Goal: Use online tool/utility: Use online tool/utility

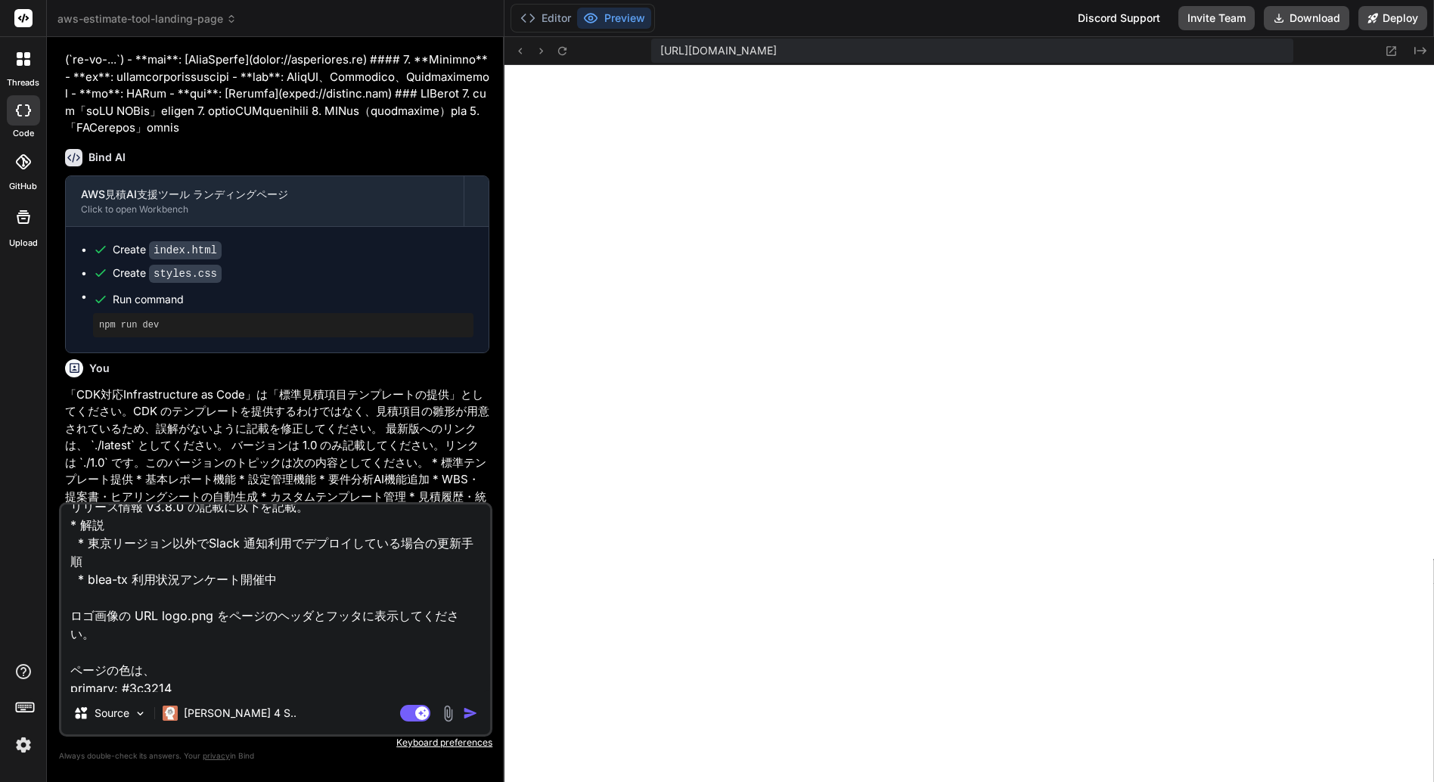
scroll to position [303, 0]
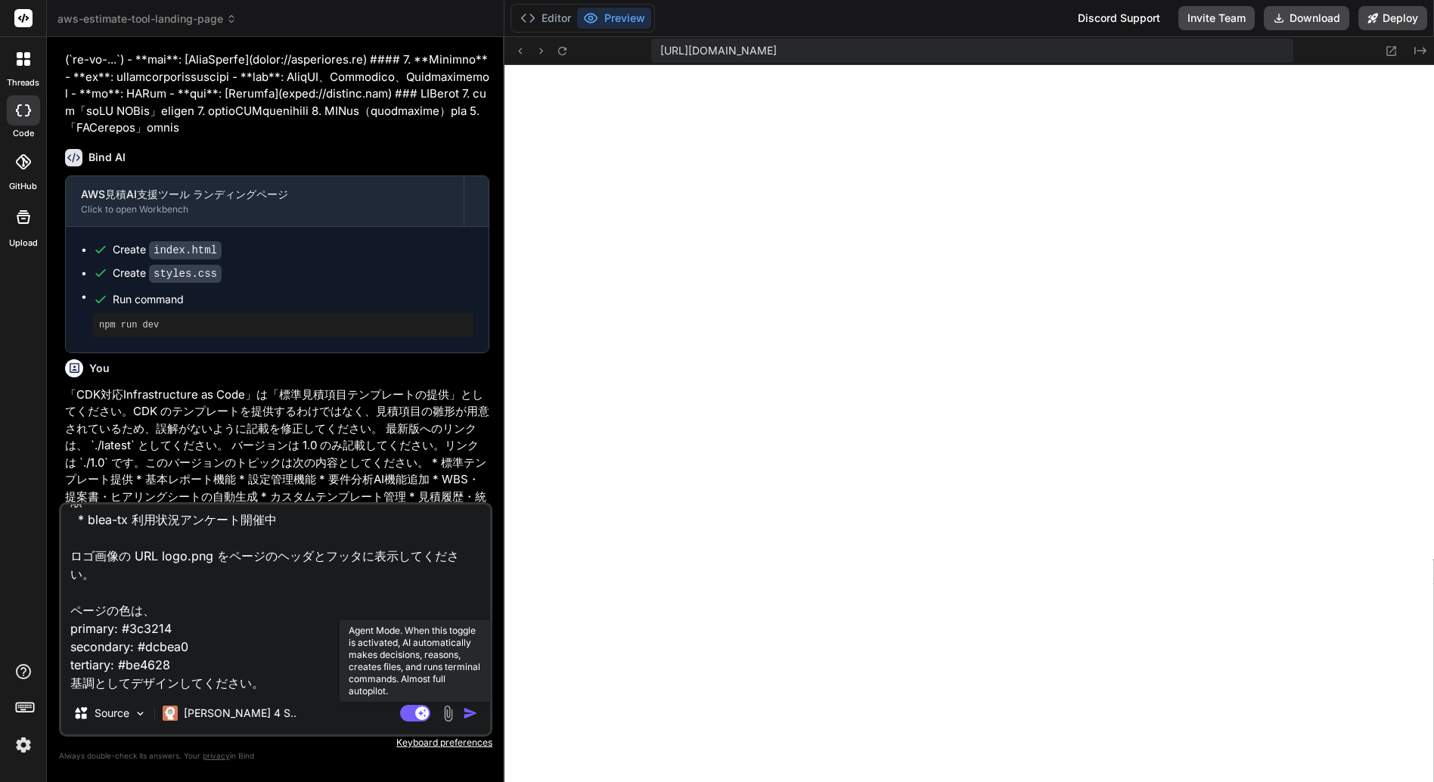
click at [415, 716] on rect at bounding box center [415, 713] width 30 height 17
click at [415, 716] on rect at bounding box center [409, 714] width 14 height 14
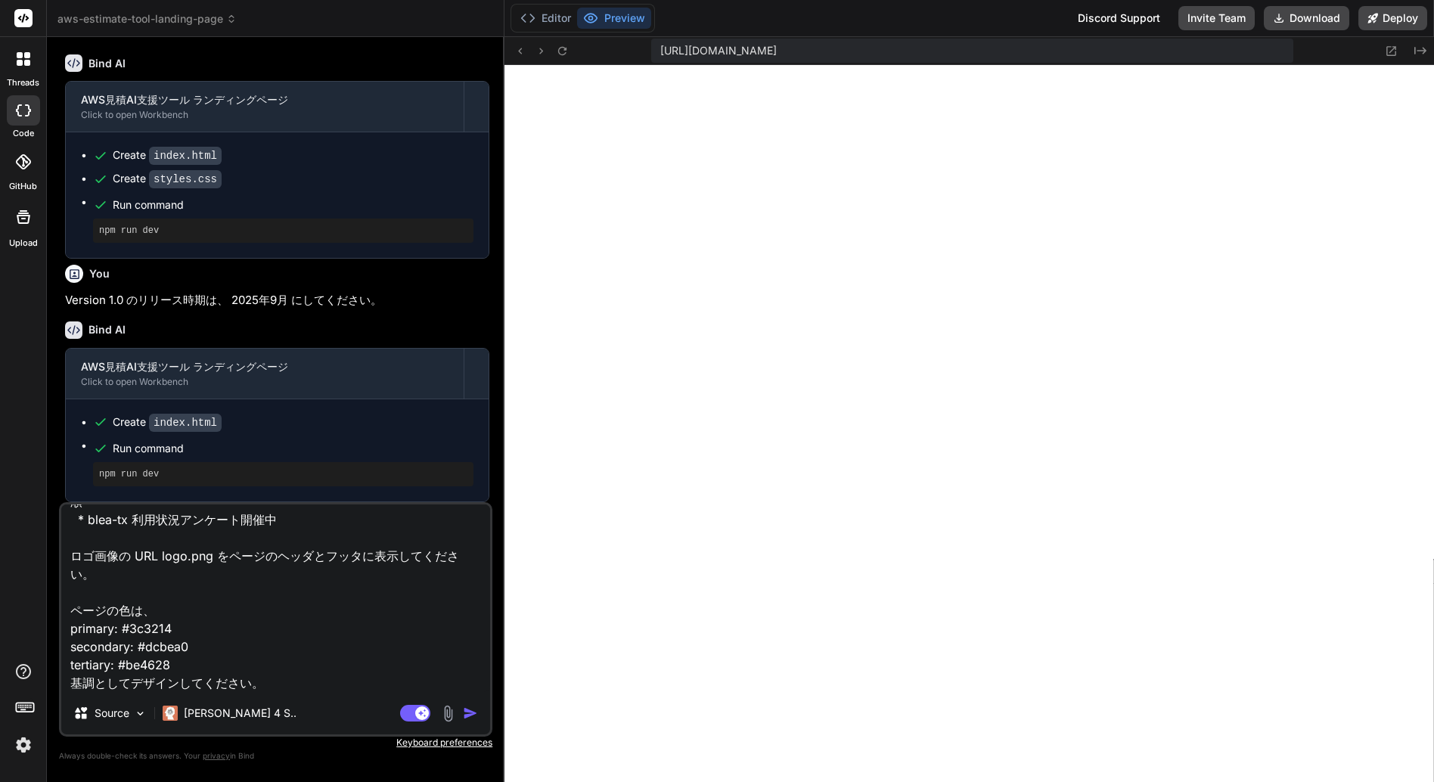
scroll to position [2080, 0]
click at [469, 710] on img "button" at bounding box center [470, 713] width 15 height 15
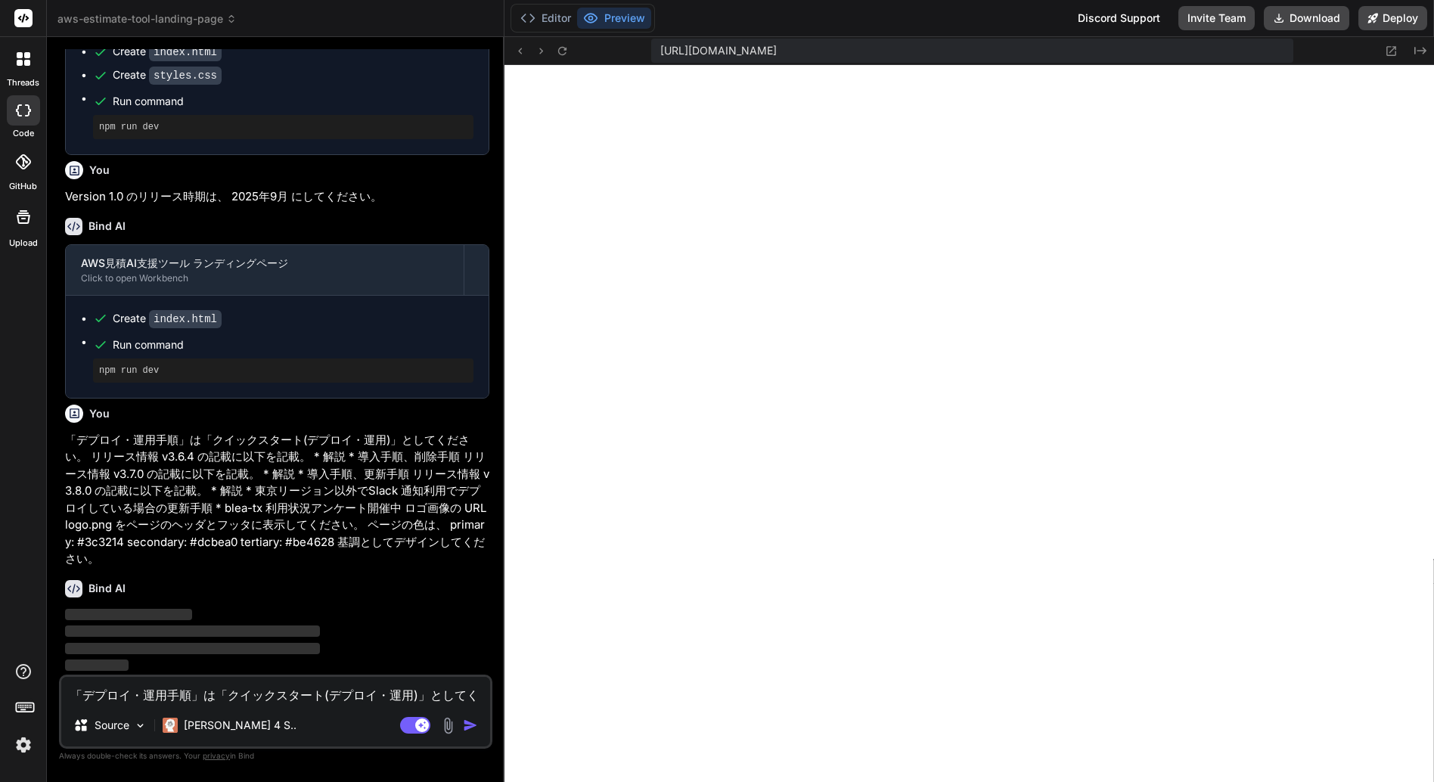
scroll to position [2130, 0]
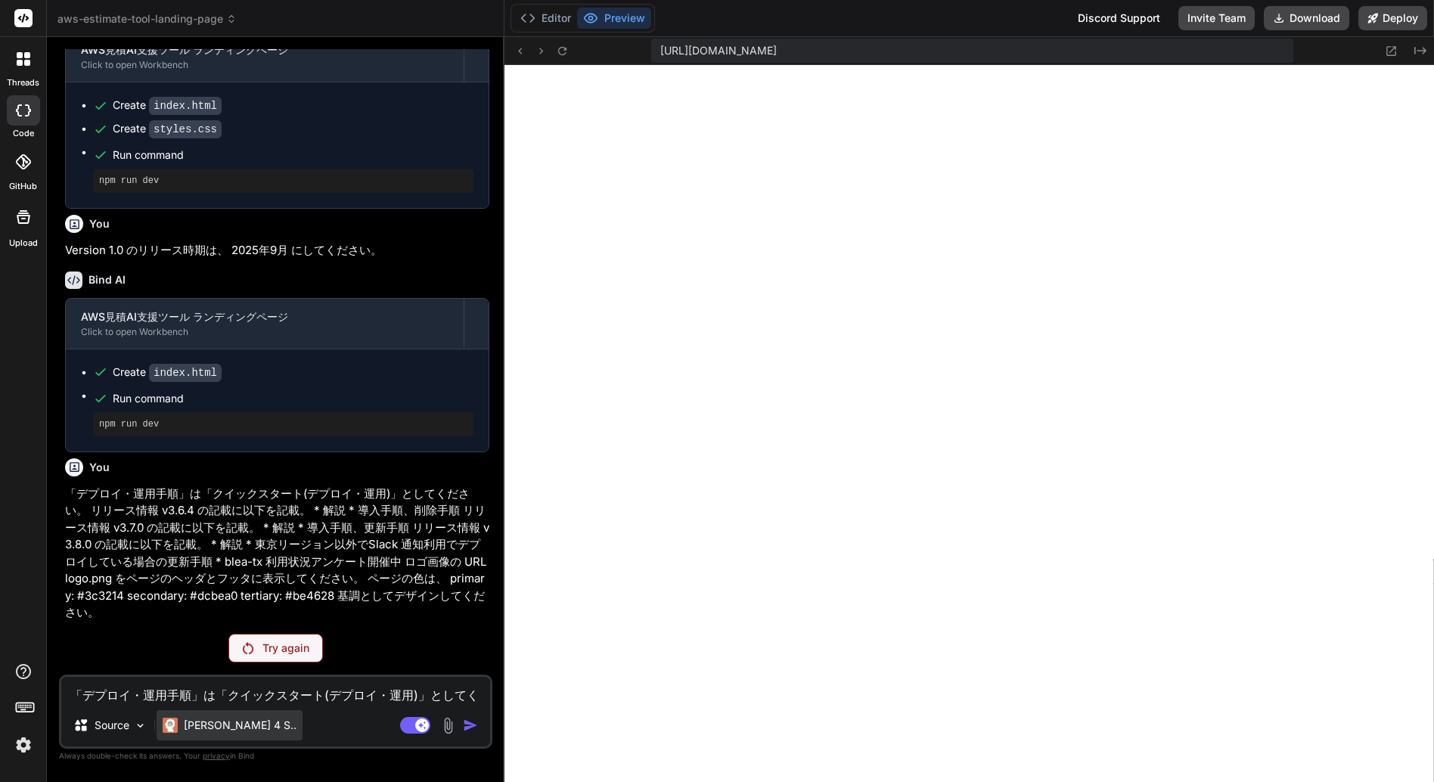
click at [221, 723] on p "[PERSON_NAME] 4 S.." at bounding box center [240, 725] width 113 height 15
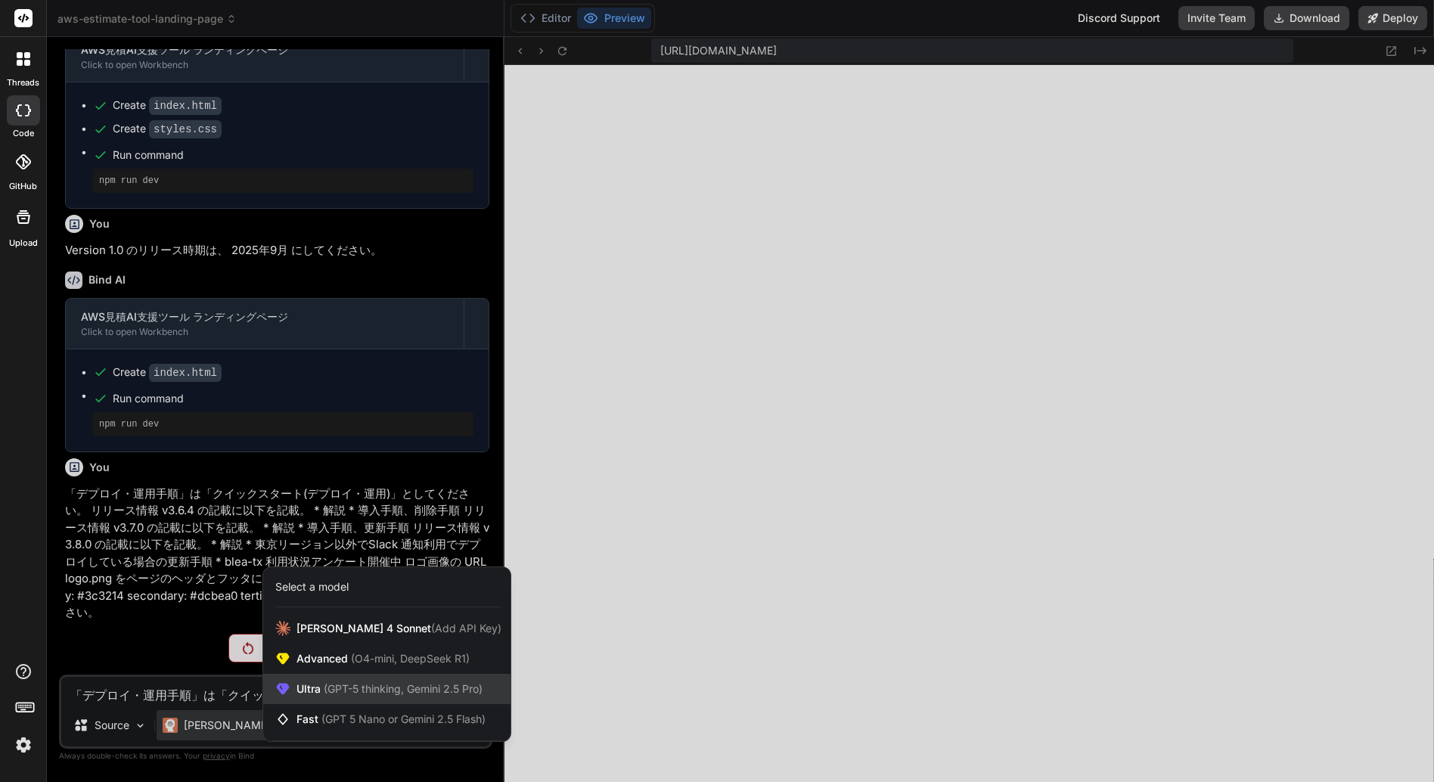
click at [322, 688] on span "(GPT-5 thinking, Gemini 2.5 Pro)" at bounding box center [402, 688] width 162 height 13
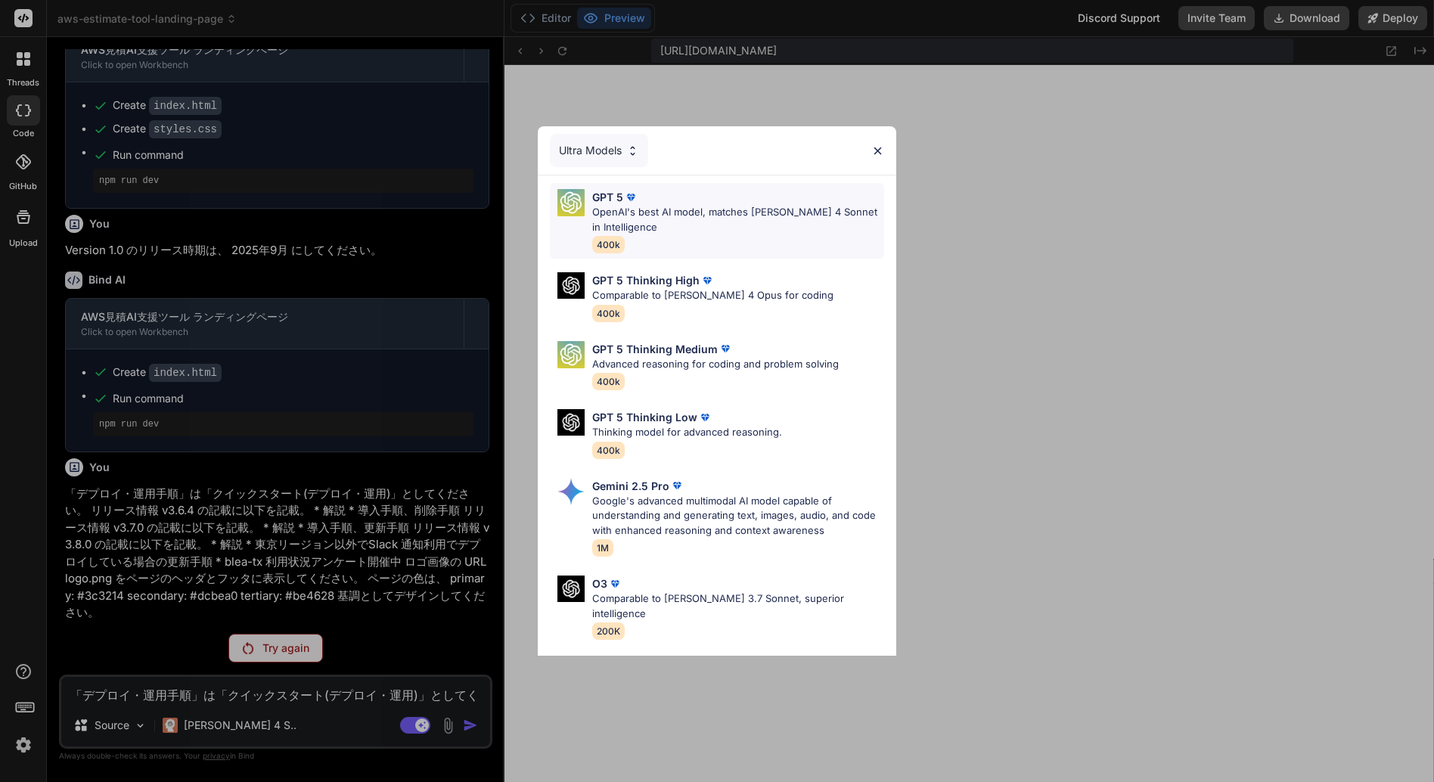
click at [663, 207] on p "OpenAI's best AI model, matches [PERSON_NAME] 4 Sonnet in Intelligence" at bounding box center [738, 220] width 292 height 30
type textarea "x"
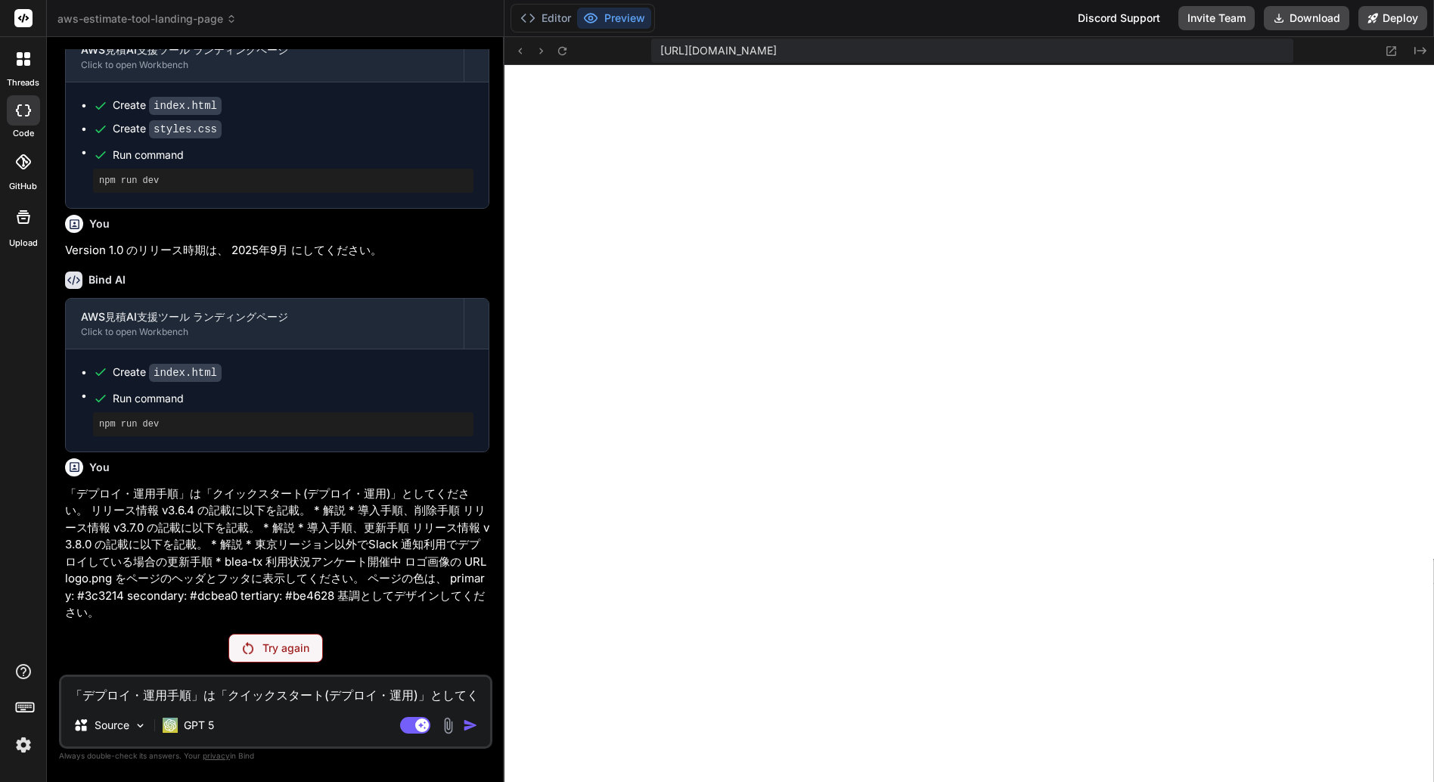
click at [175, 696] on textarea "「デプロイ・運用手順」は「クイックスタート(デプロイ・運用)」としてください。 リリース情報 v3.6.4 の記載に以下を記載。 * 解説 * 導入手順、削除…" at bounding box center [275, 690] width 429 height 27
paste textarea "「デプロイ・運用手順」は「クイックスタート(デプロイ・運用)」としてください。 リリース情報 v3.6.4 の記載に以下を記載。 * 解説 * 導入手順、削除…"
type textarea "「デプロイ・運用手順」は「クイックスタート(デプロイ・運用)」としてください。 リリース情報 v3.6.4 の記載に以下を記載。 * 解説 * 導入手順、削除…"
type textarea "x"
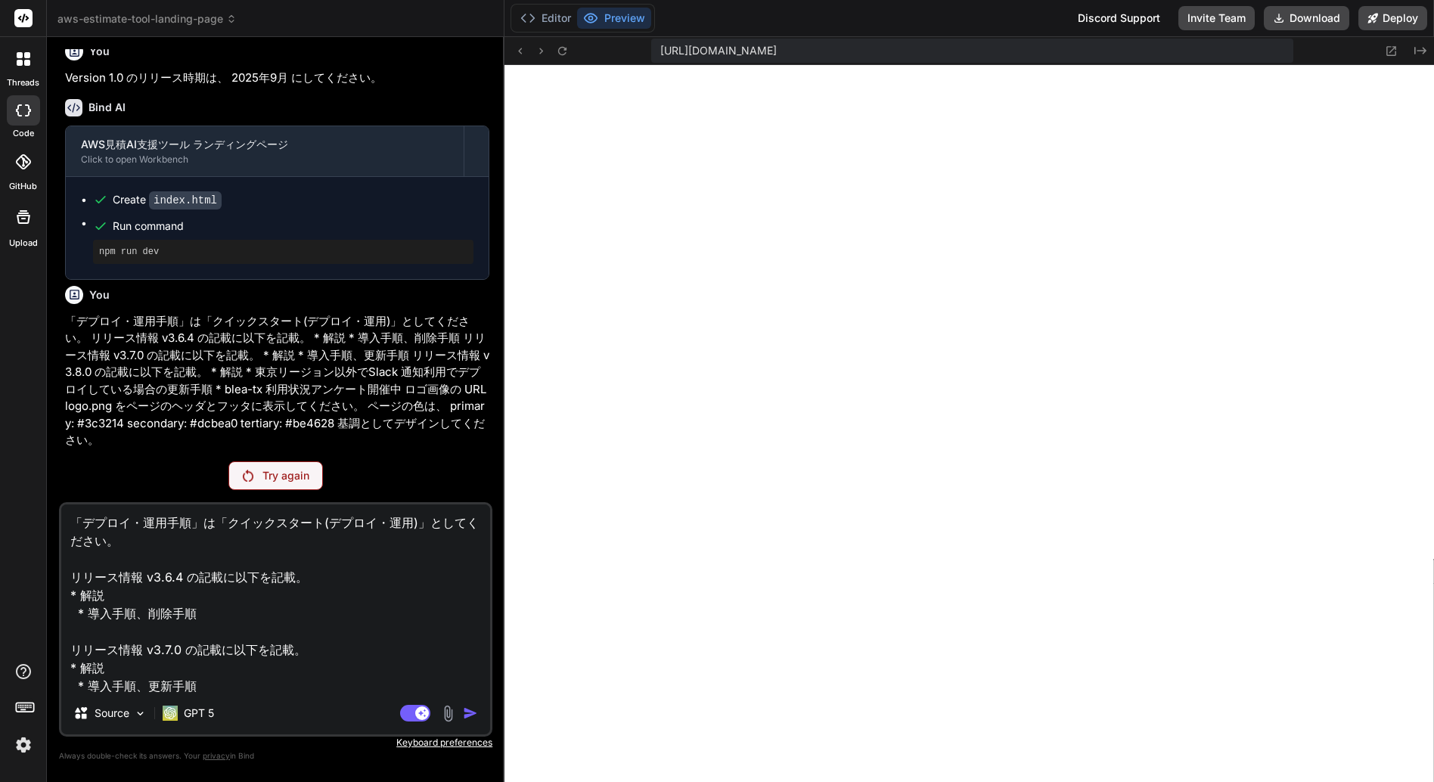
scroll to position [2183, 0]
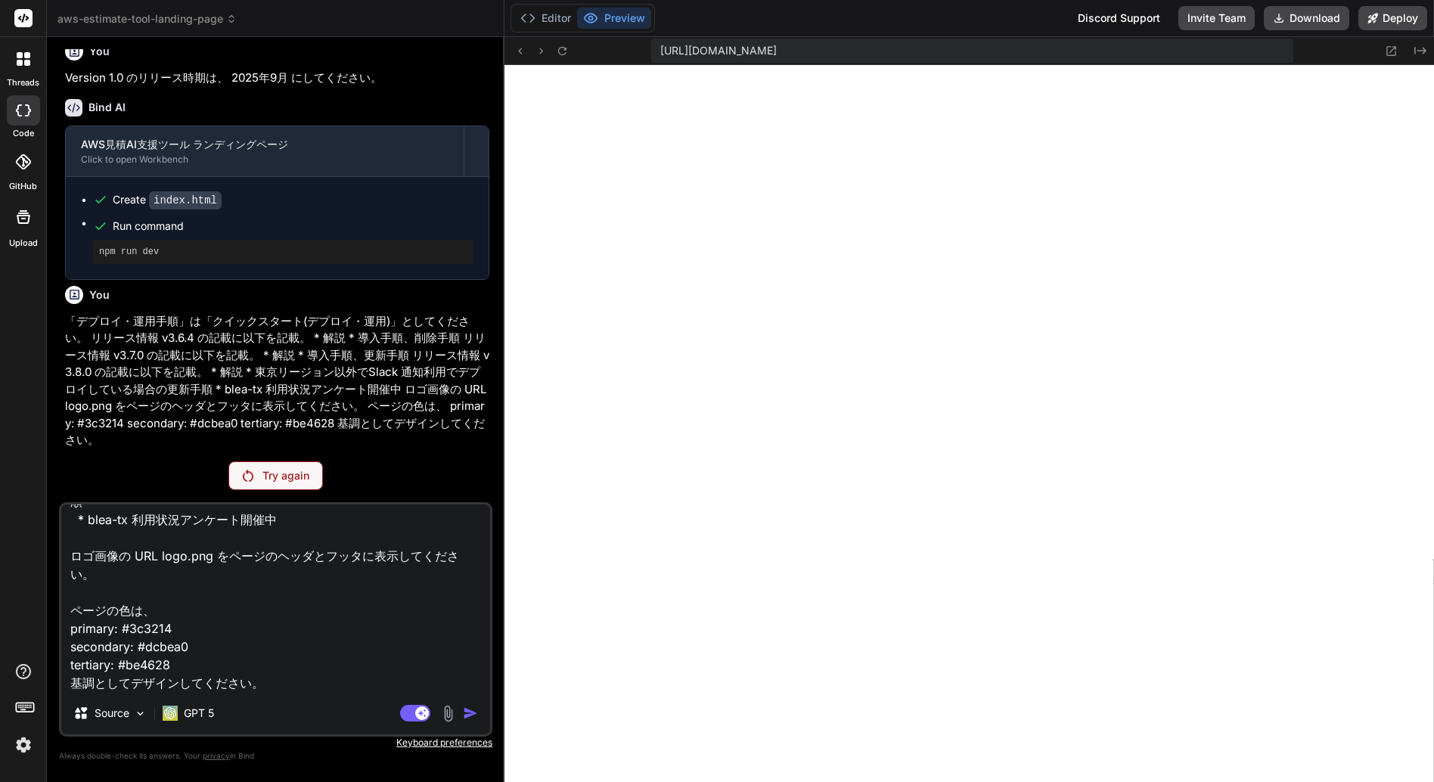
type textarea "「デプロイ・運用手順」は「クイックスタート(デプロイ・運用)」としてください。 リリース情報 v3.6.4 の記載に以下を記載。 * 解説 * 導入手順、削除…"
type textarea "x"
type textarea "「デプロイ・運用手順」は「クイックスタート(デプロイ・運用)」としてください。 リリース情報 v3.6.4 の記載に以下を記載。 * 解説 * 導入手順、削除…"
type textarea "x"
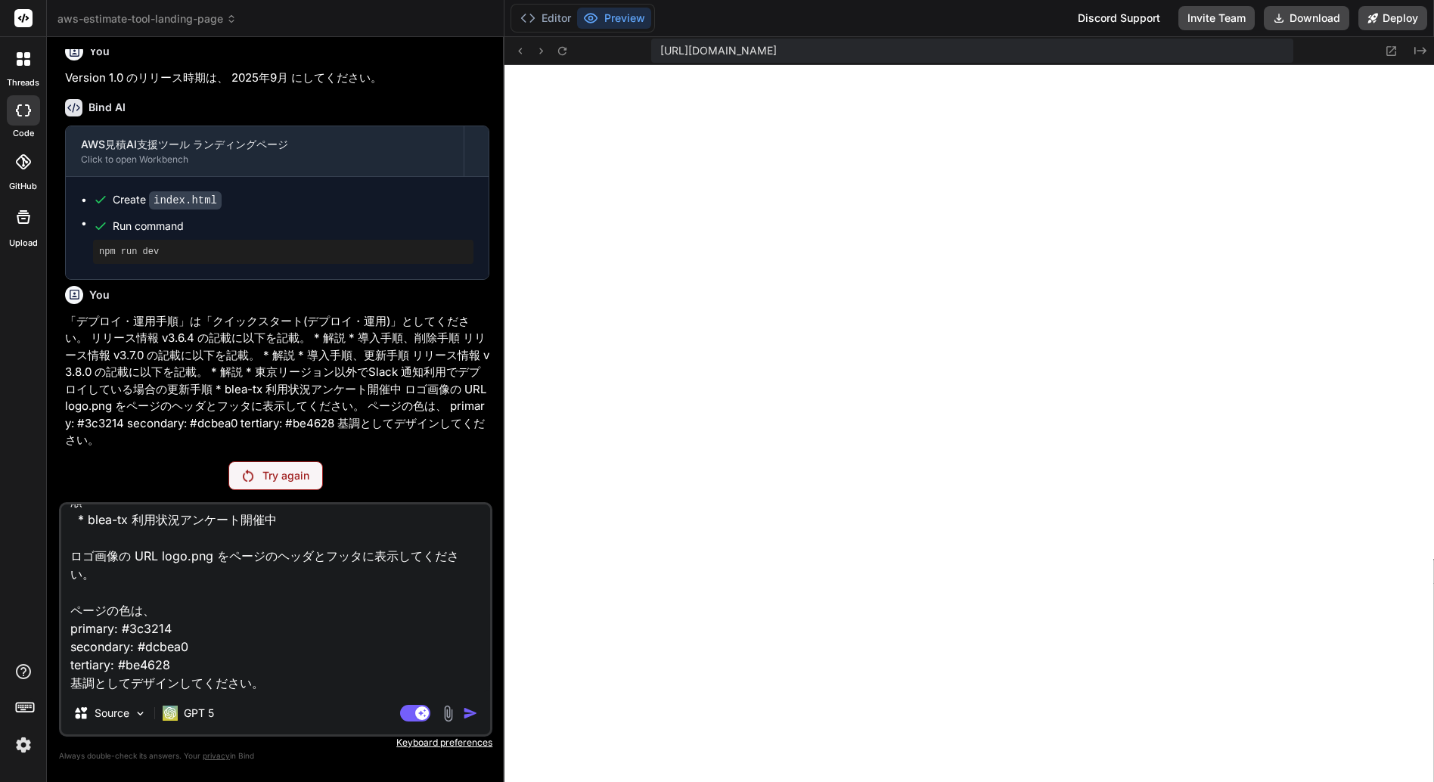
click at [349, 654] on textarea "「デプロイ・運用手順」は「クイックスタート(デプロイ・運用)」としてください。 リリース情報 v3.6.4 の記載に以下を記載。 * 解説 * 導入手順、削除…" at bounding box center [275, 599] width 429 height 188
type textarea "「デプロイ・運用手順」は「クイックスタート(デプロイ・運用)」としてください。 リリース情報 v3.6.4 の記載に以下を記載。 * 解説 * 導入手順、削除…"
click at [204, 710] on p "GPT 5" at bounding box center [199, 713] width 30 height 15
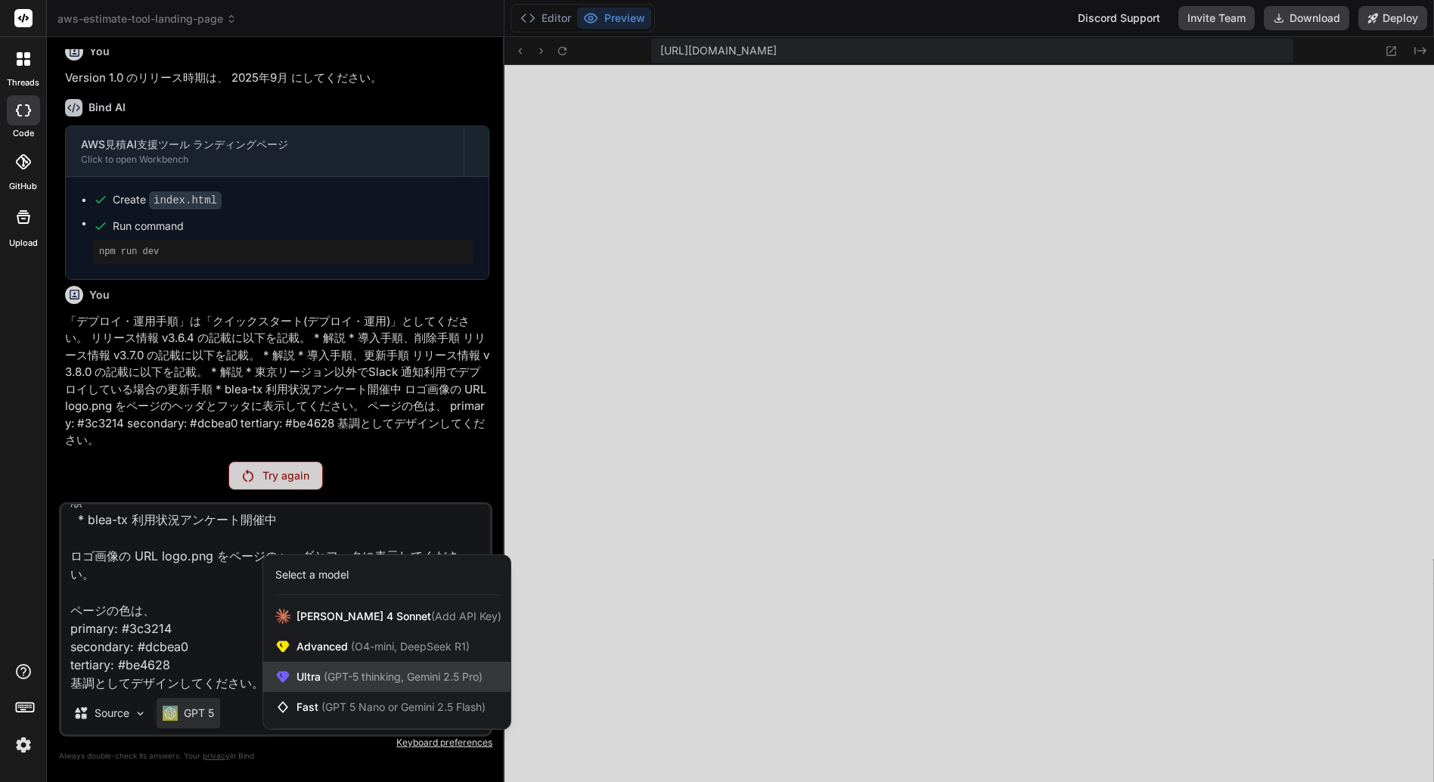
click at [347, 672] on span "(GPT-5 thinking, Gemini 2.5 Pro)" at bounding box center [402, 676] width 162 height 13
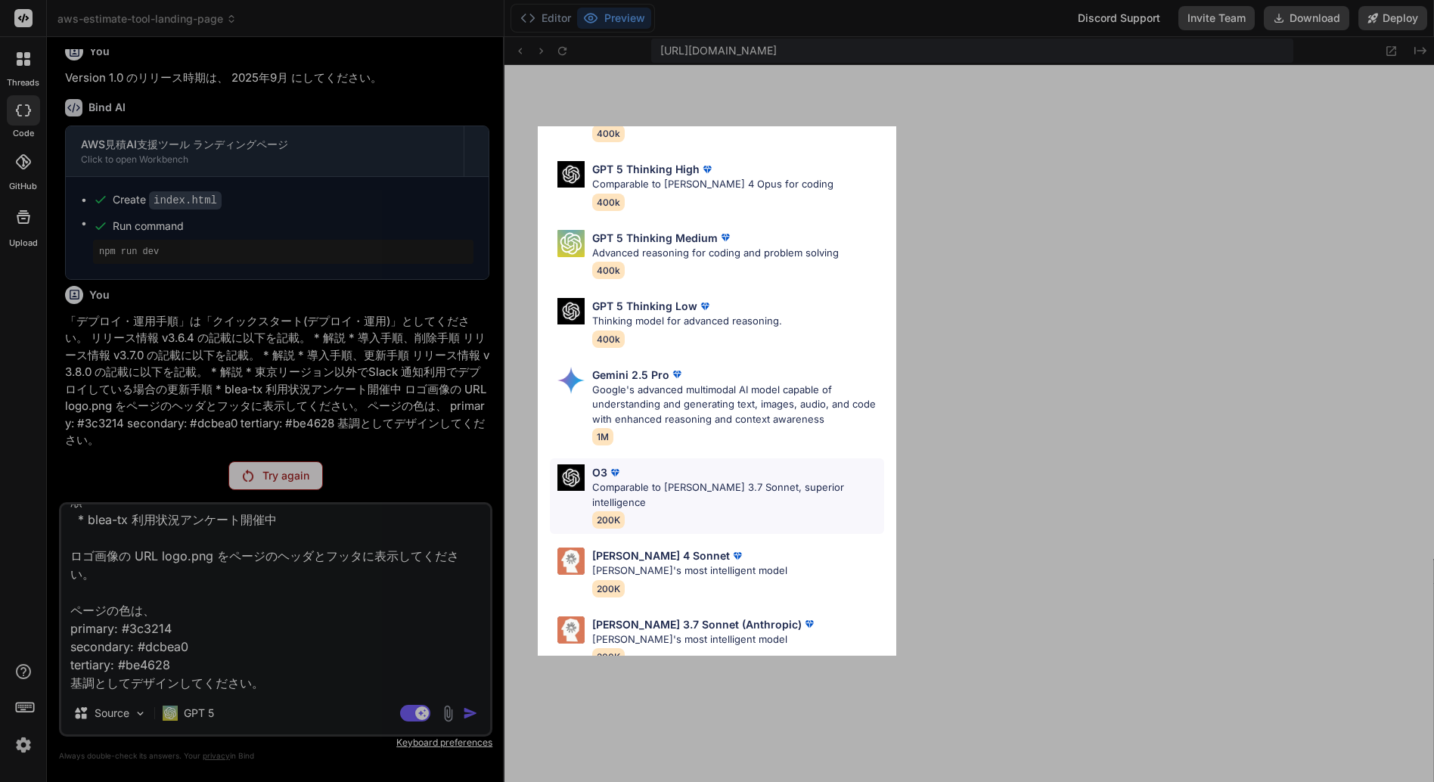
scroll to position [125, 0]
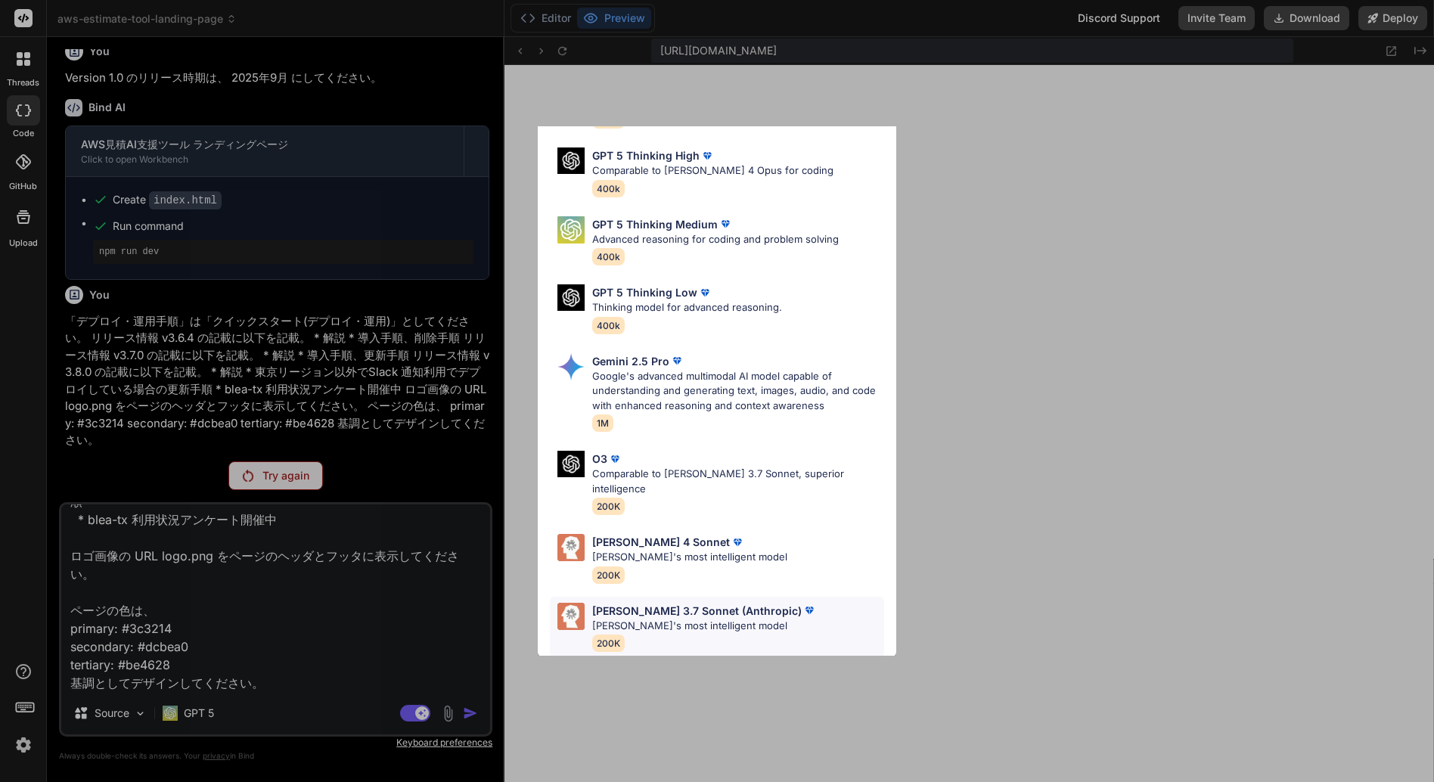
click at [680, 603] on p "[PERSON_NAME] 3.7 Sonnet (Anthropic)" at bounding box center [697, 611] width 210 height 16
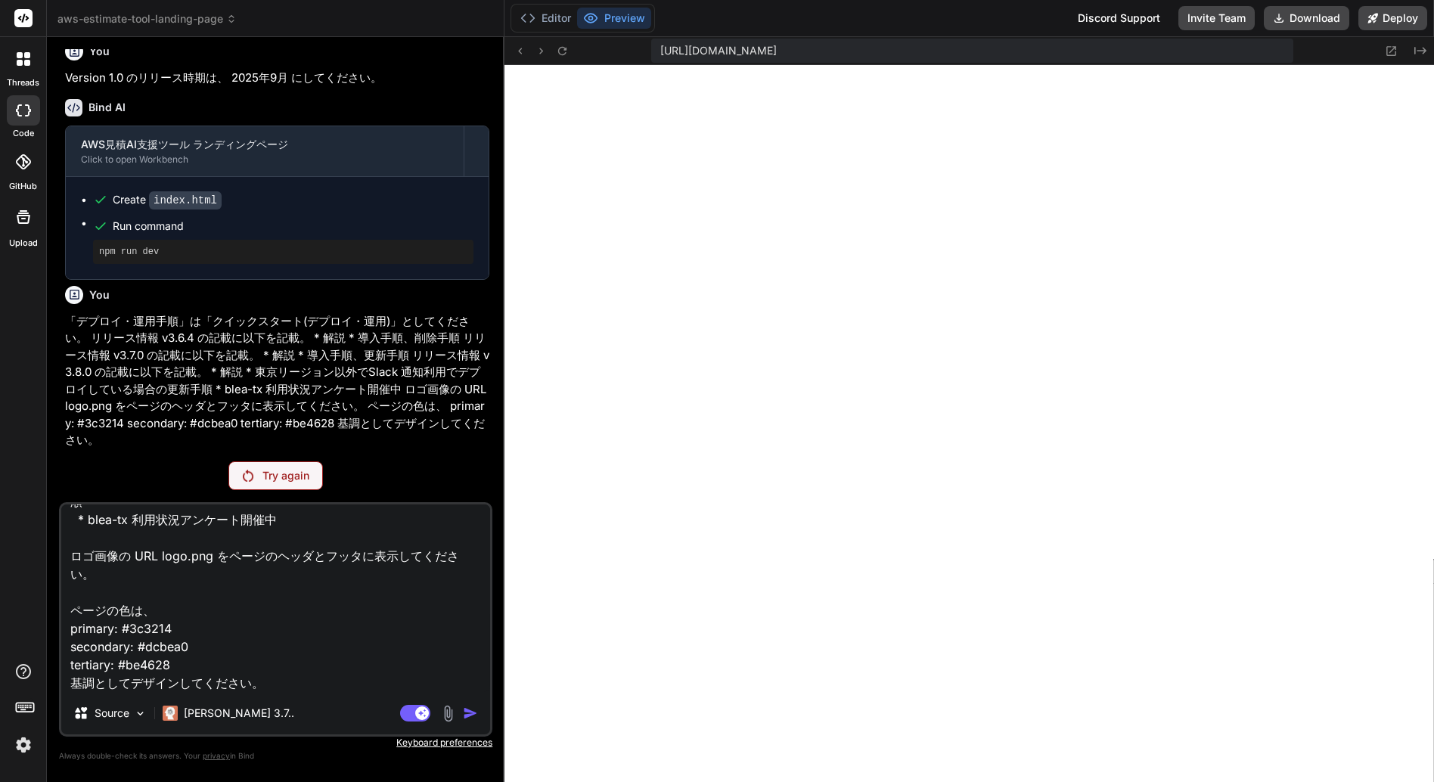
click at [246, 650] on textarea "「デプロイ・運用手順」は「クイックスタート(デプロイ・運用)」としてください。 リリース情報 v3.6.4 の記載に以下を記載。 * 解説 * 導入手順、削除…" at bounding box center [275, 599] width 429 height 188
click at [409, 715] on rect at bounding box center [415, 713] width 30 height 17
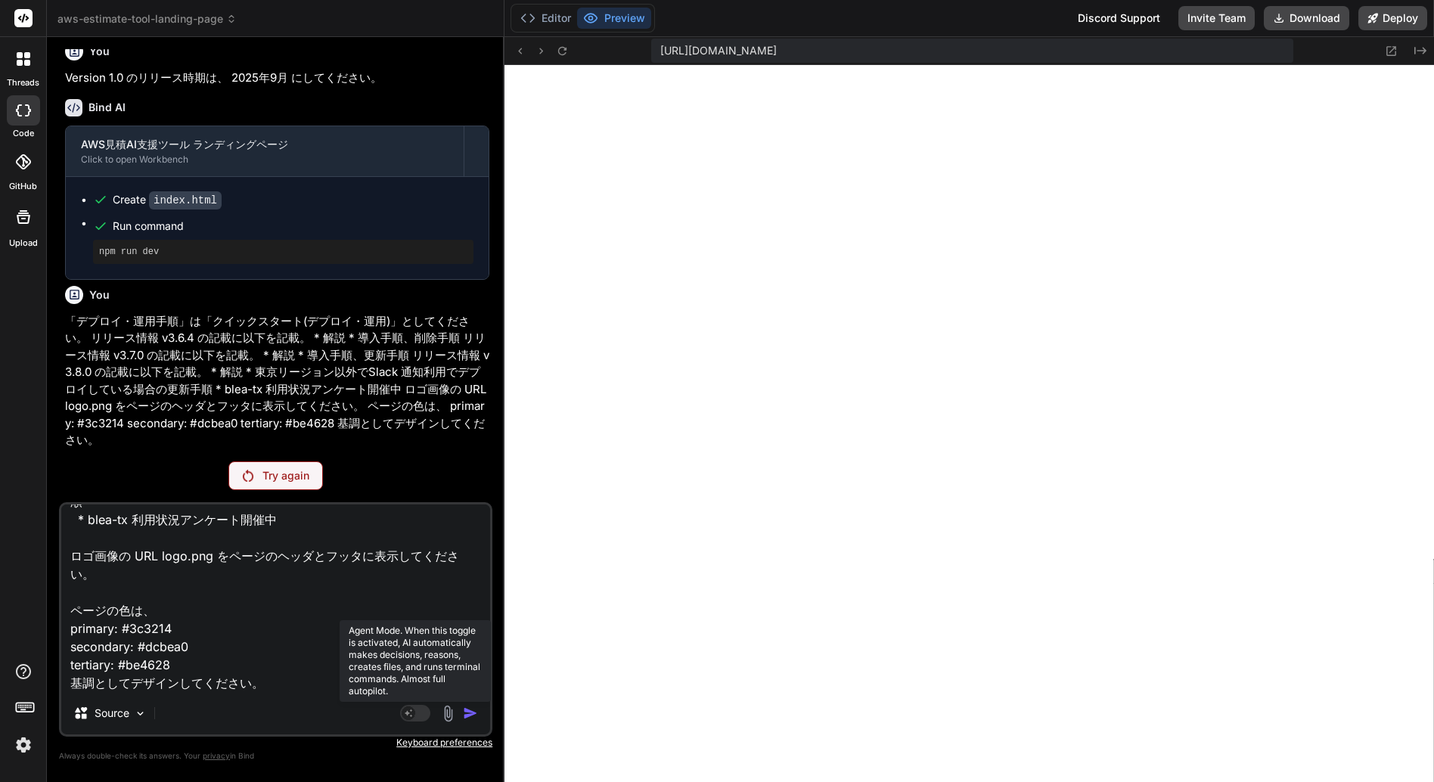
click at [409, 715] on rect at bounding box center [409, 714] width 14 height 14
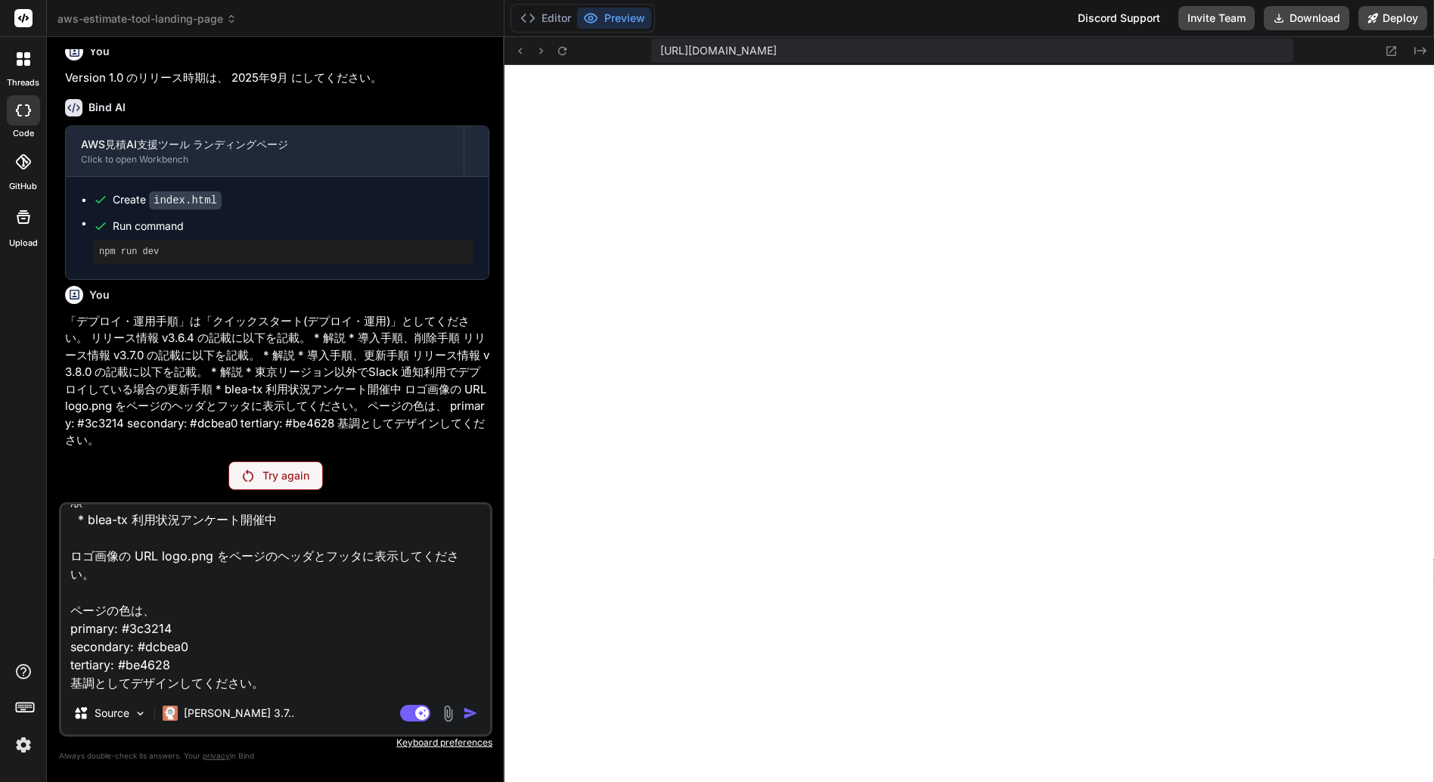
click at [343, 632] on textarea "「デプロイ・運用手順」は「クイックスタート(デプロイ・運用)」としてください。 リリース情報 v3.6.4 の記載に以下を記載。 * 解説 * 導入手順、削除…" at bounding box center [275, 599] width 429 height 188
click at [231, 710] on p "[PERSON_NAME] 3.7.." at bounding box center [239, 713] width 110 height 15
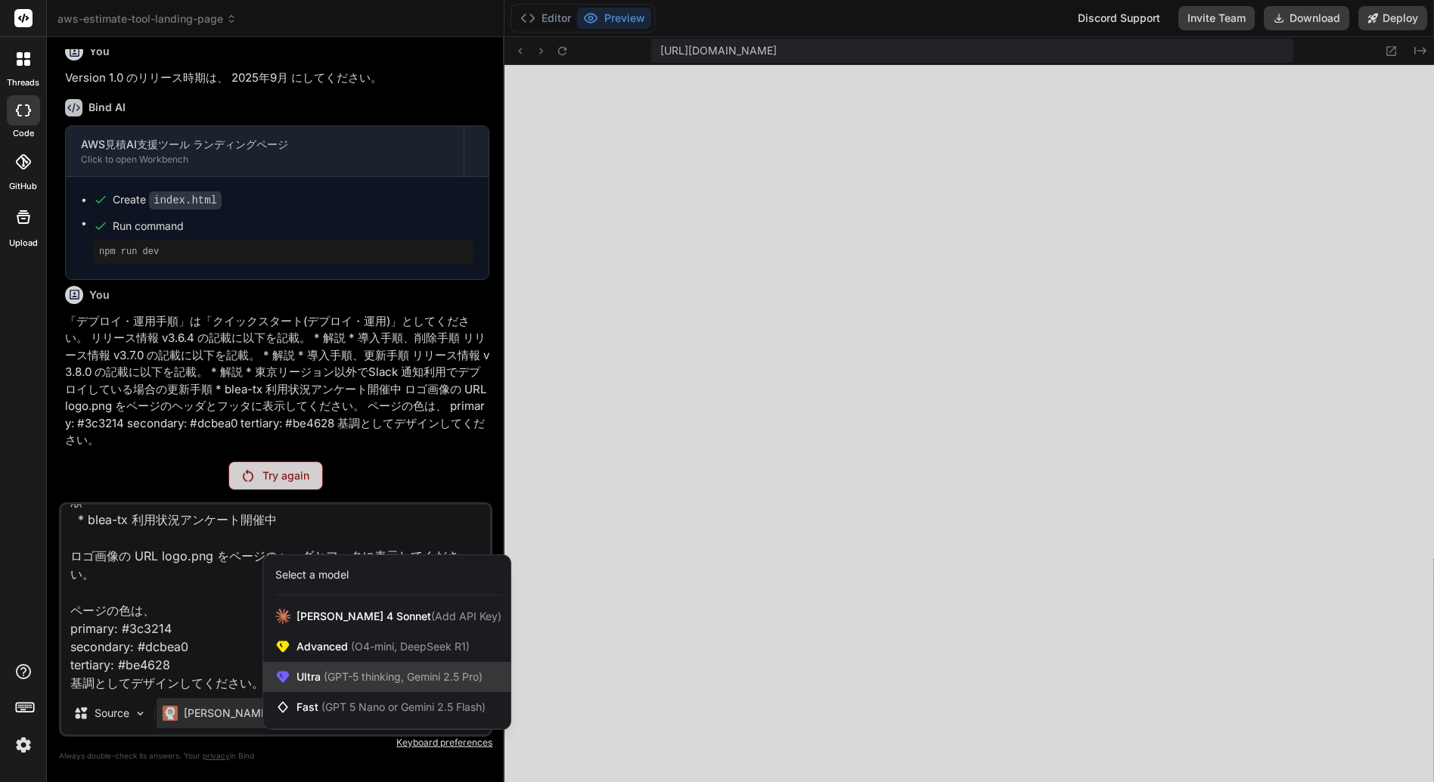
click at [412, 670] on span "Ultra (GPT-5 thinking, Gemini 2.5 Pro)" at bounding box center [390, 677] width 186 height 15
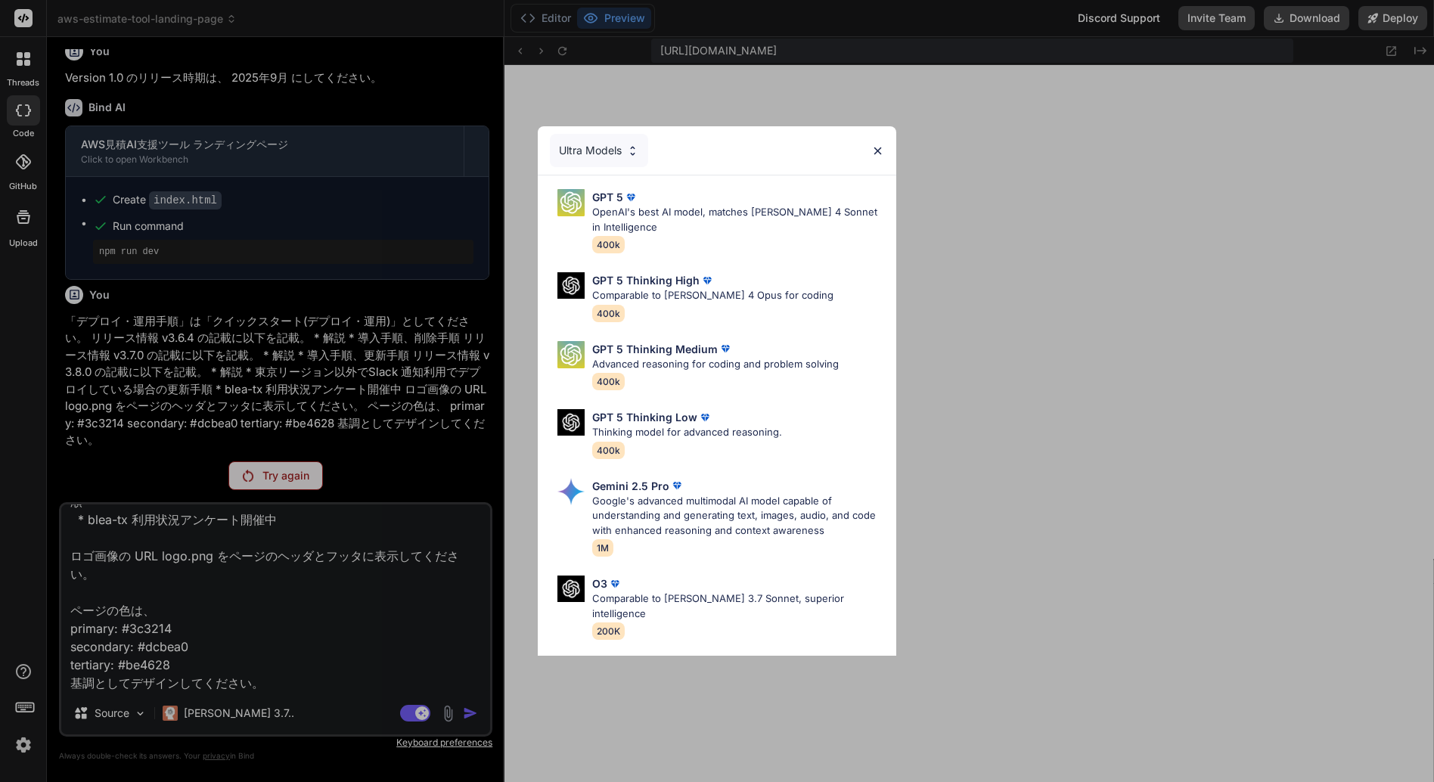
click at [222, 710] on div "Ultra Models GPT 5 OpenAI's best AI model, matches [PERSON_NAME] 4 Sonnet in In…" at bounding box center [717, 391] width 1434 height 782
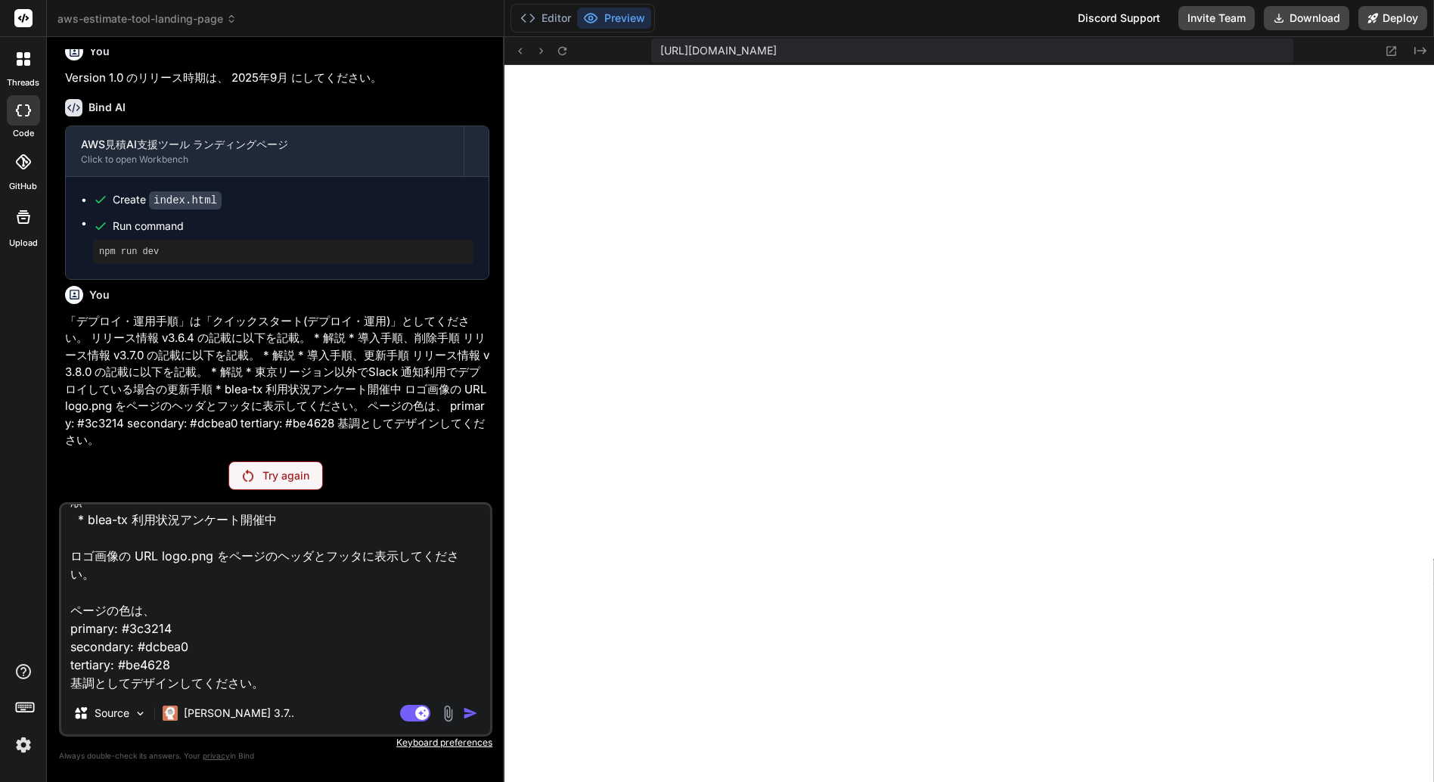
click at [222, 710] on p "[PERSON_NAME] 3.7.." at bounding box center [239, 713] width 110 height 15
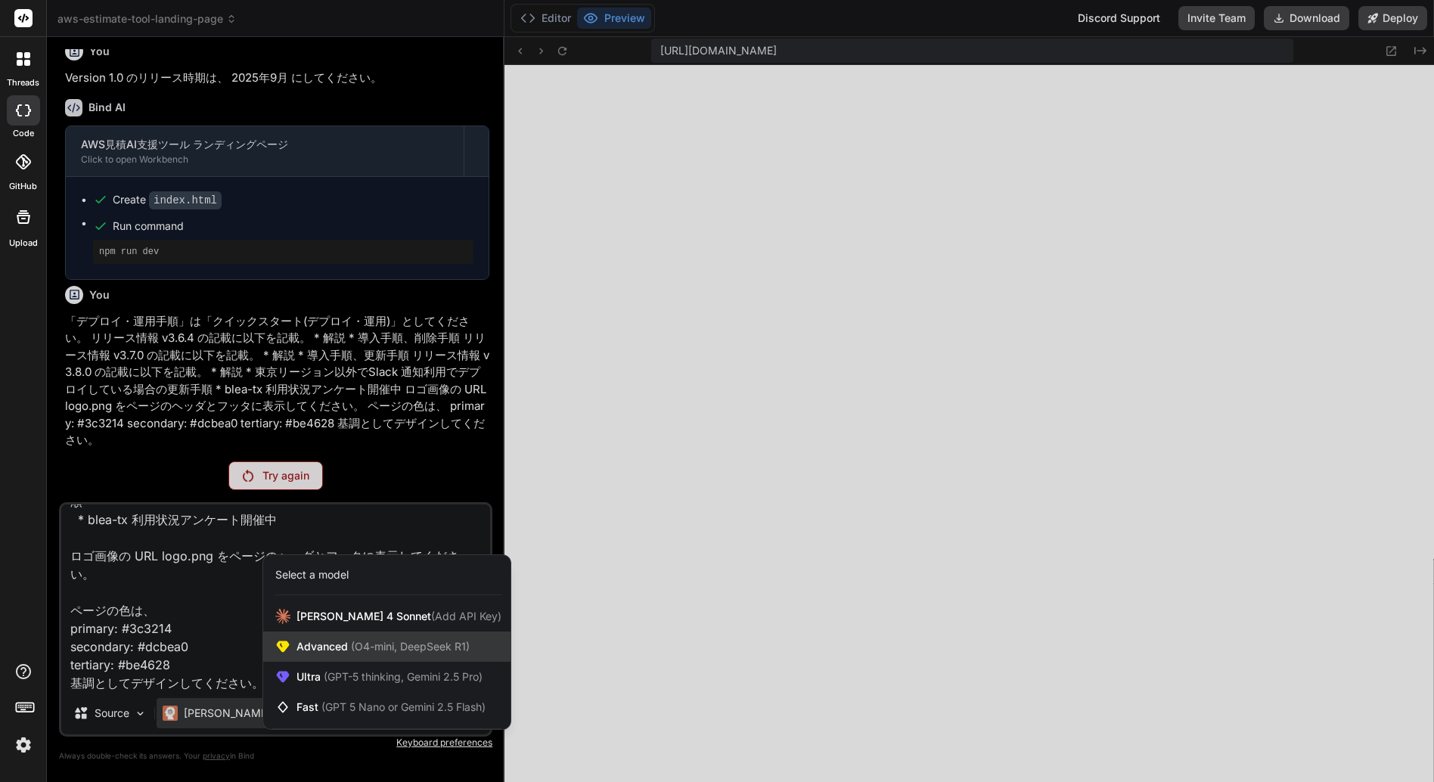
click at [334, 642] on span "Advanced (O4-mini, DeepSeek R1)" at bounding box center [383, 646] width 173 height 15
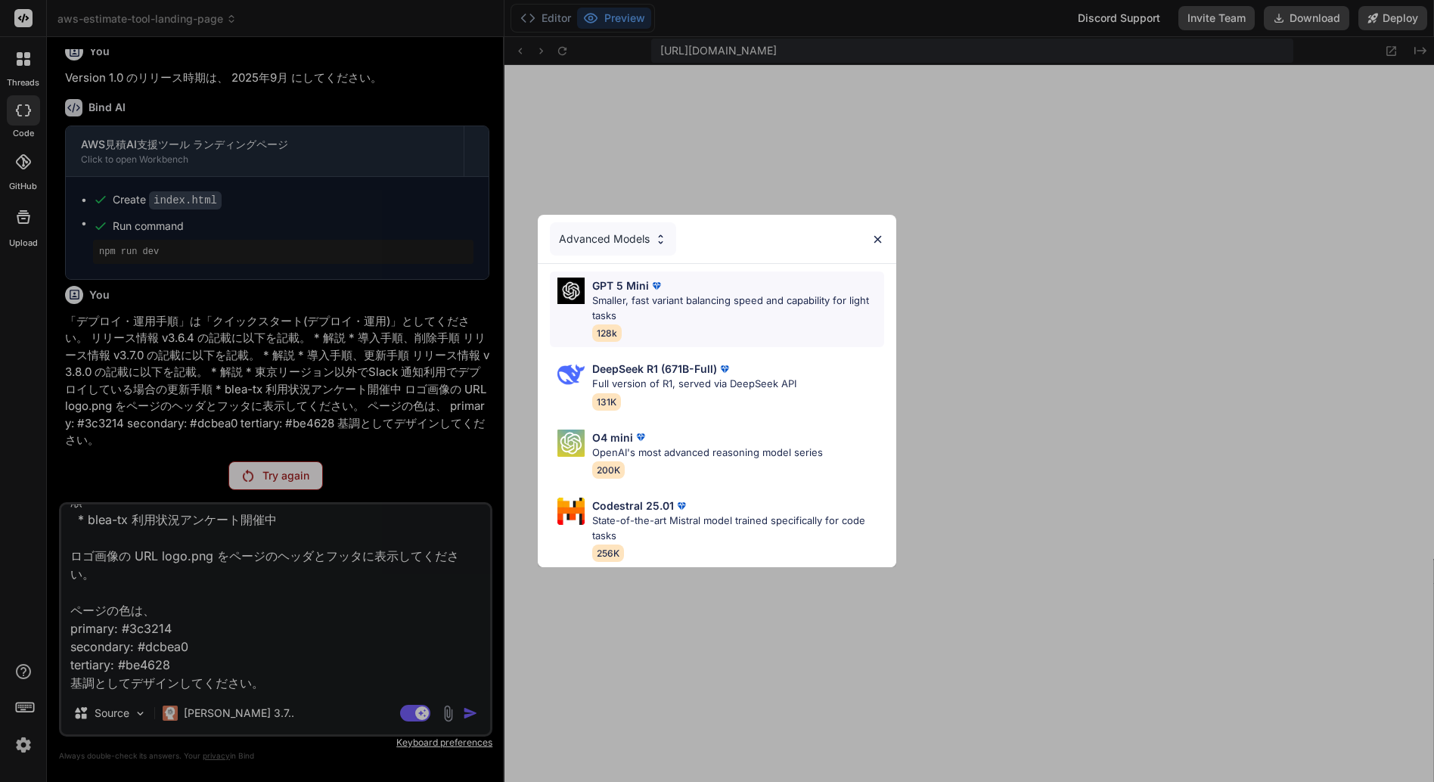
click at [695, 294] on p "Smaller, fast variant balancing speed and capability for light tasks" at bounding box center [738, 309] width 292 height 30
type textarea "x"
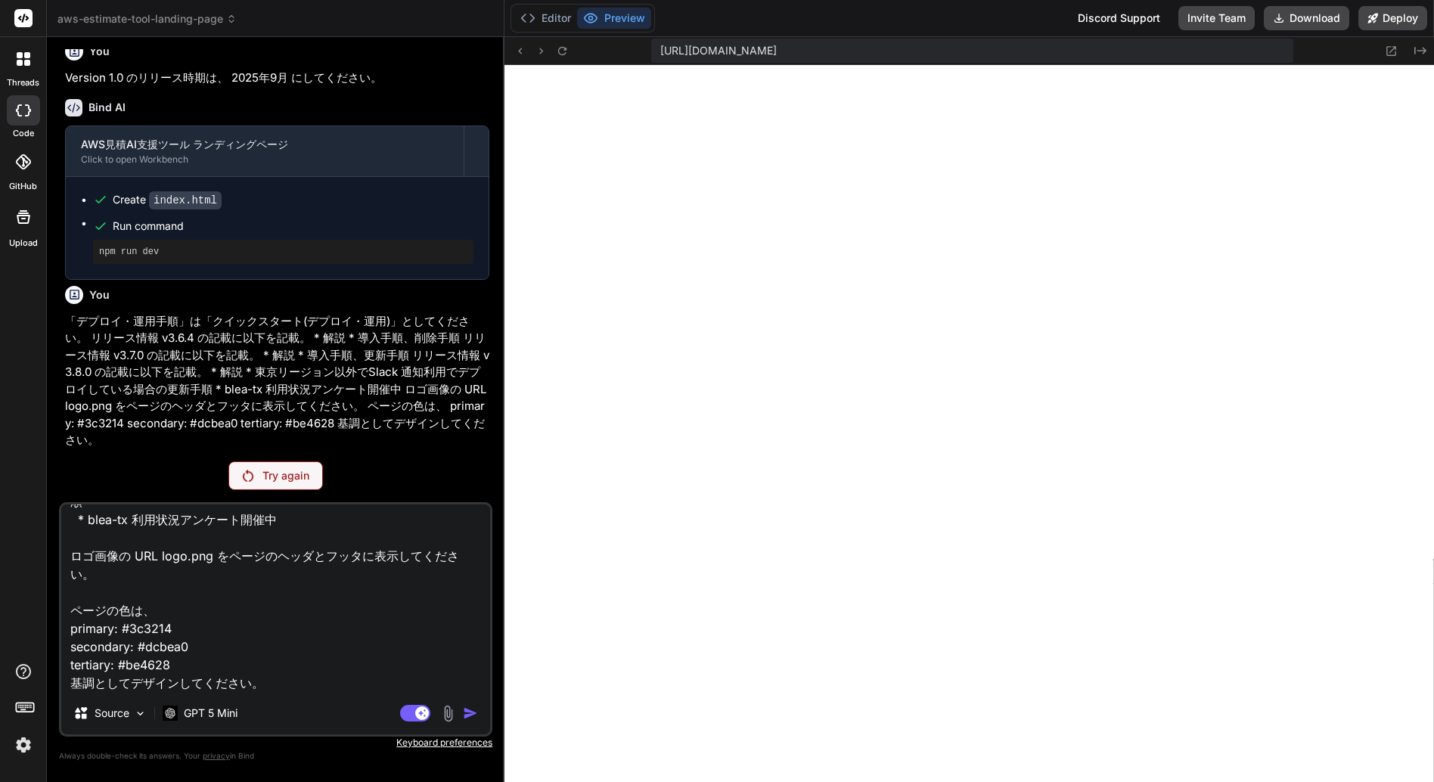
click at [286, 636] on textarea "「デプロイ・運用手順」は「クイックスタート(デプロイ・運用)」としてください。 リリース情報 v3.6.4 の記載に以下を記載。 * 解説 * 導入手順、削除…" at bounding box center [275, 599] width 429 height 188
type textarea "x"
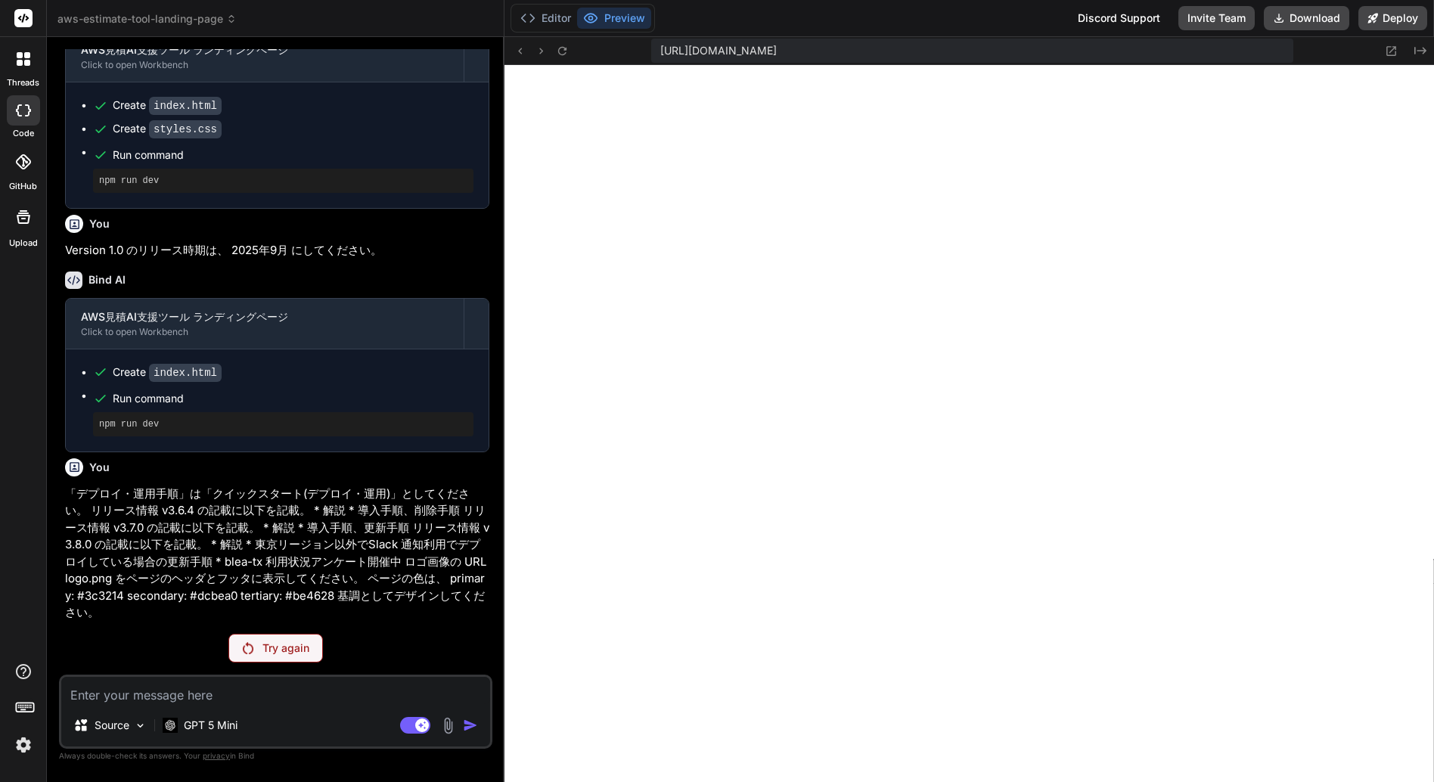
scroll to position [2130, 0]
click at [164, 701] on textarea at bounding box center [275, 690] width 429 height 27
paste textarea "「デプロイ・運用手順」は「クイックスタート(デプロイ・運用)」としてください。 リリース情報 v3.6.4 の記載に以下を記載。 * 解説 * 導入手順、削除…"
type textarea "「デプロイ・運用手順」は「クイックスタート(デプロイ・運用)」としてください。 リリース情報 v3.6.4 の記載に以下を記載。 * 解説 * 導入手順、削除…"
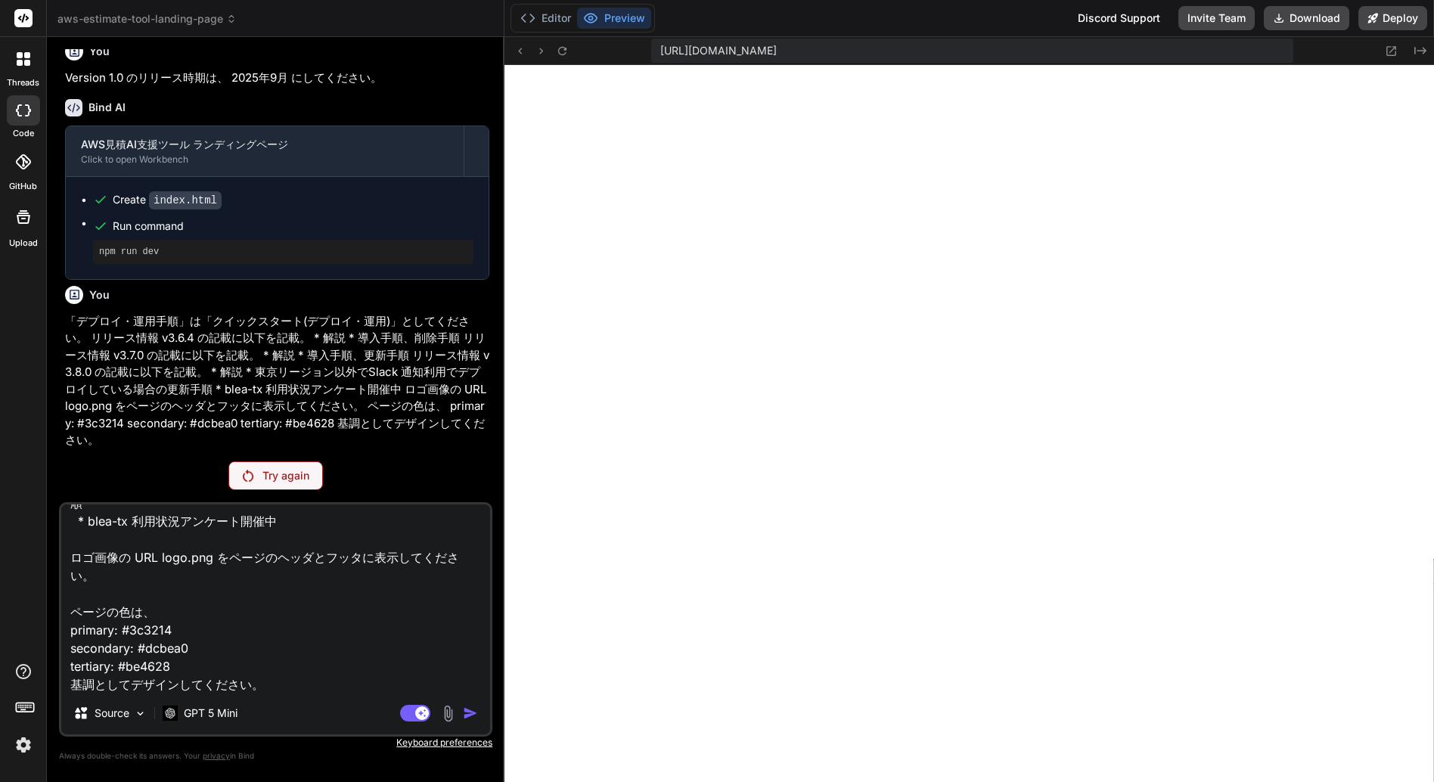
click at [266, 633] on textarea "「デプロイ・運用手順」は「クイックスタート(デプロイ・運用)」としてください。 リリース情報 v3.6.4 の記載に以下を記載。 * 解説 * 導入手順、削除…" at bounding box center [275, 599] width 429 height 188
click at [410, 711] on rect at bounding box center [415, 713] width 30 height 17
click at [404, 714] on rect at bounding box center [409, 714] width 14 height 14
click at [546, 13] on button "Editor" at bounding box center [545, 18] width 63 height 21
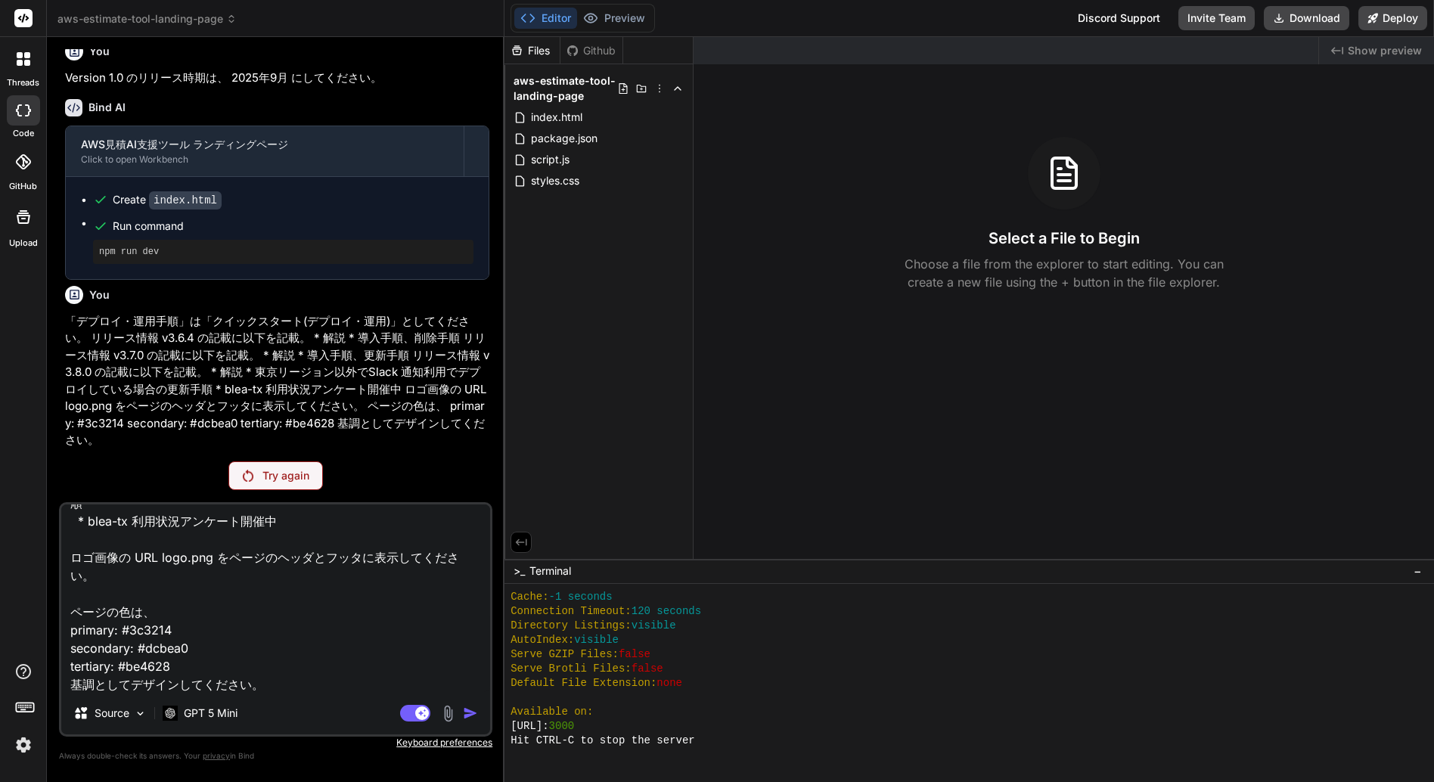
scroll to position [503, 0]
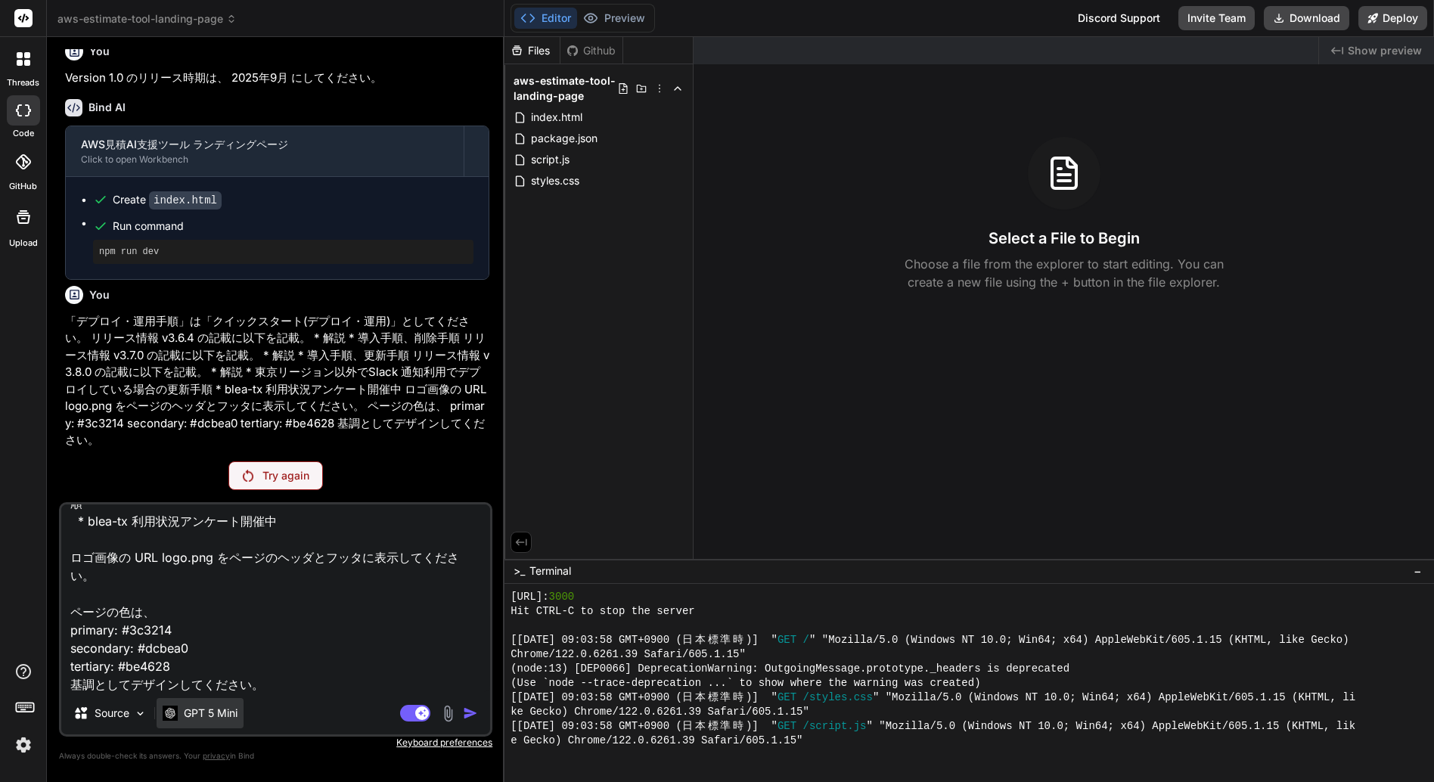
click at [215, 713] on p "GPT 5 Mini" at bounding box center [211, 713] width 54 height 15
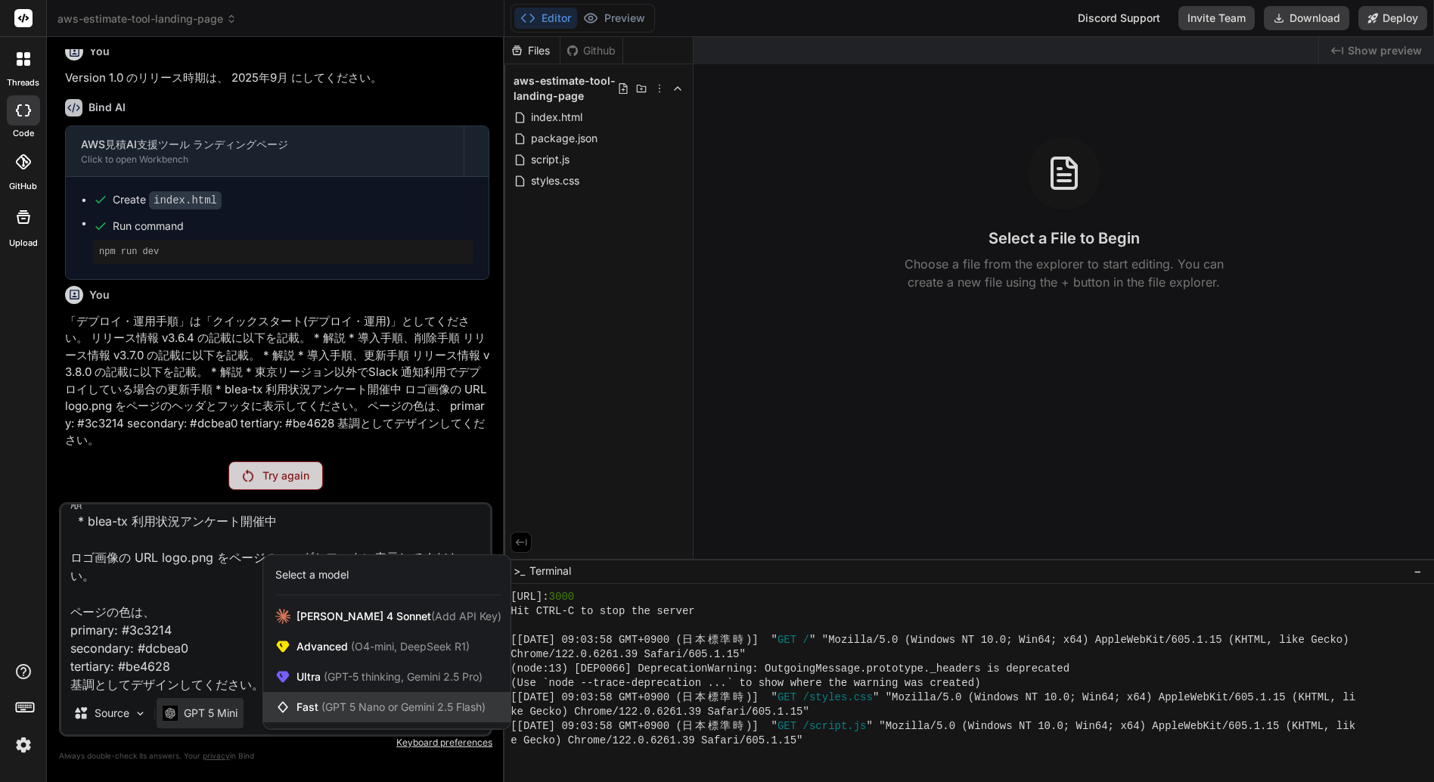
click at [309, 704] on span "Fast (GPT 5 Nano or Gemini 2.5 Flash)" at bounding box center [391, 707] width 189 height 15
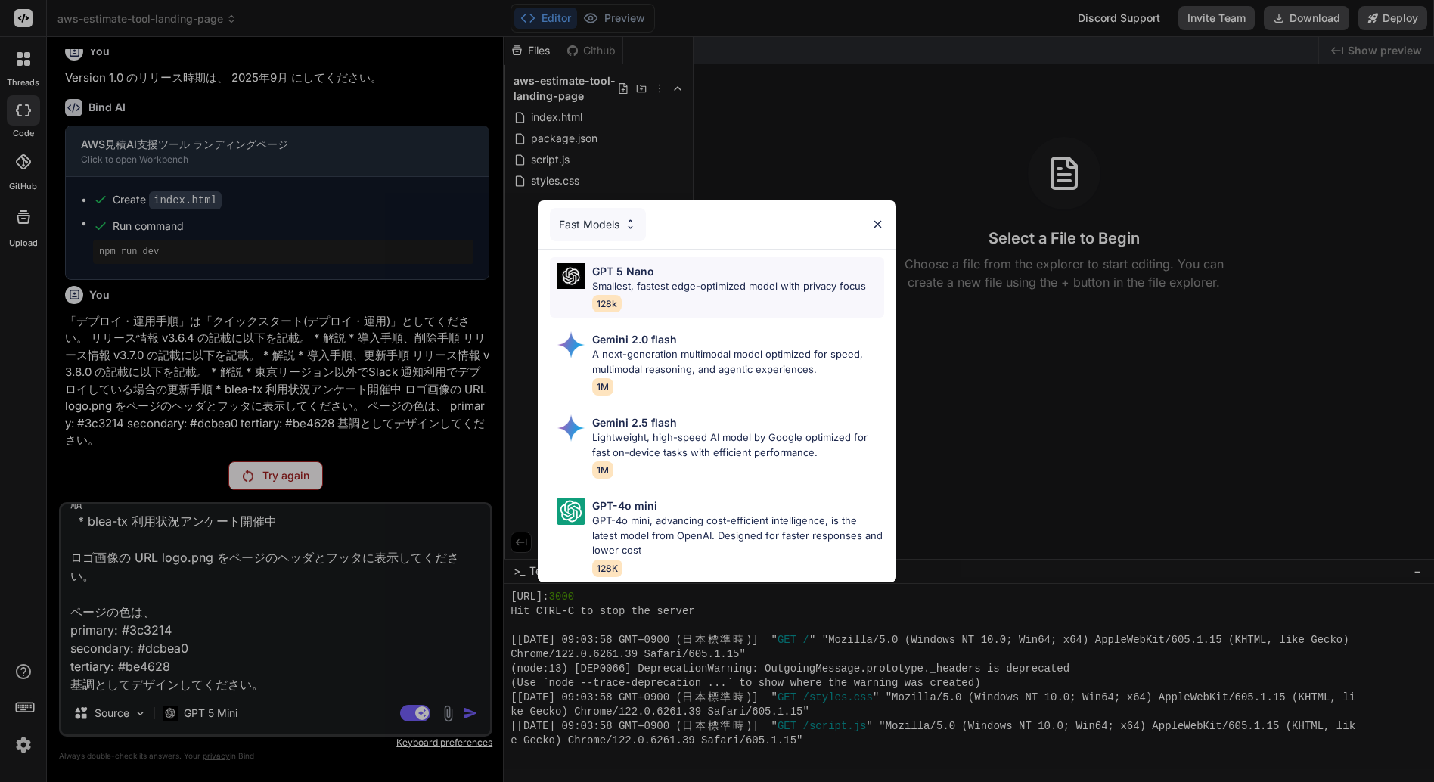
click at [694, 279] on p "Smallest, fastest edge-optimized model with privacy focus" at bounding box center [729, 286] width 274 height 15
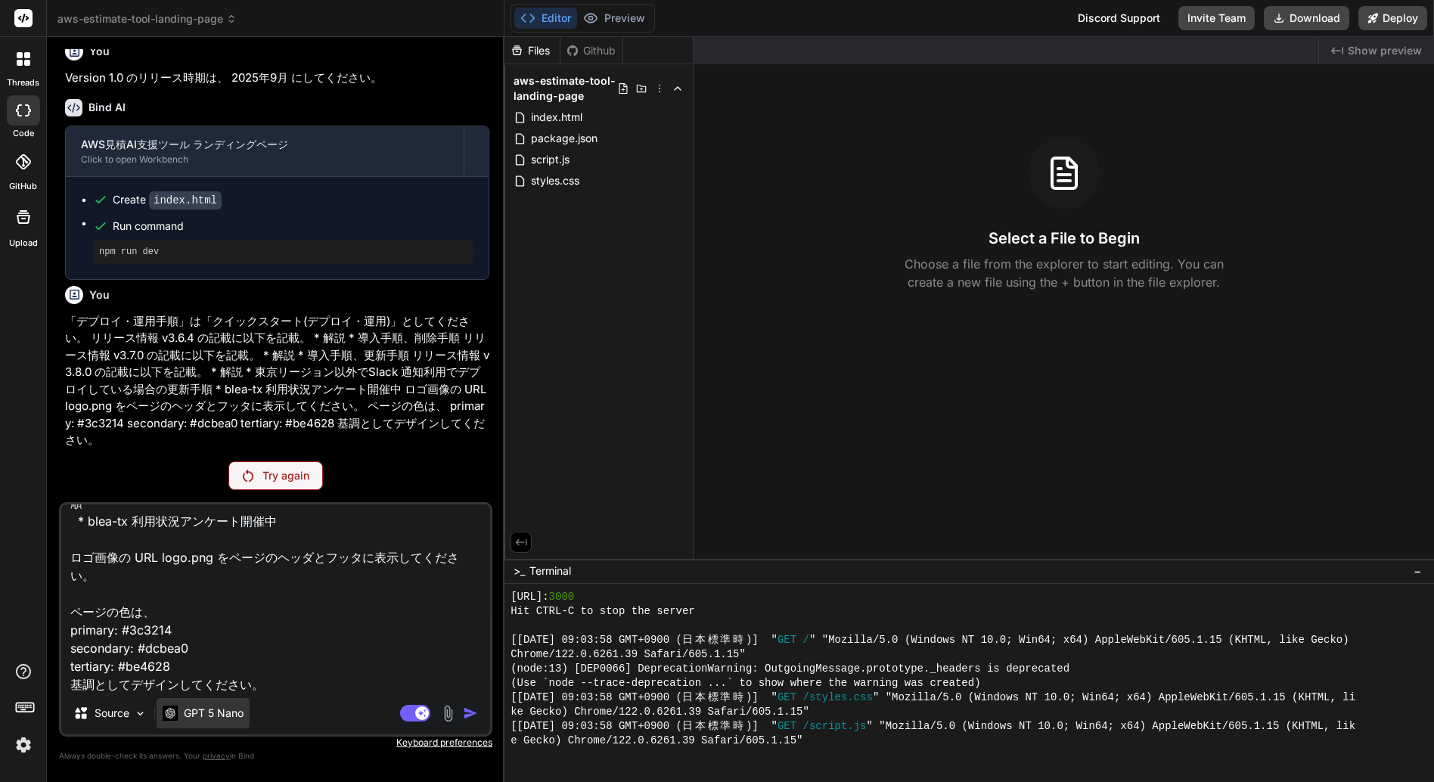
click at [227, 716] on p "GPT 5 Nano" at bounding box center [214, 713] width 60 height 15
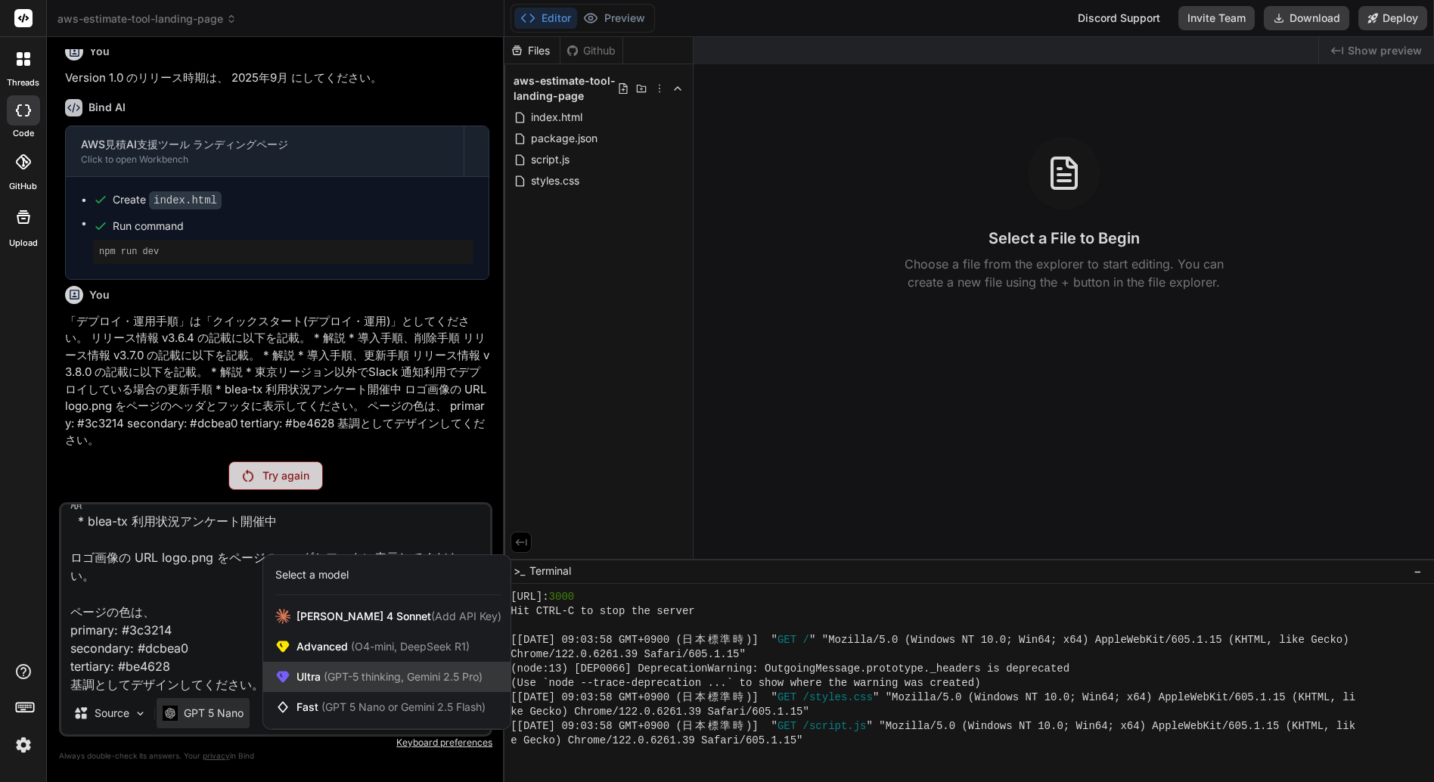
click at [323, 670] on span "(GPT-5 thinking, Gemini 2.5 Pro)" at bounding box center [402, 676] width 162 height 13
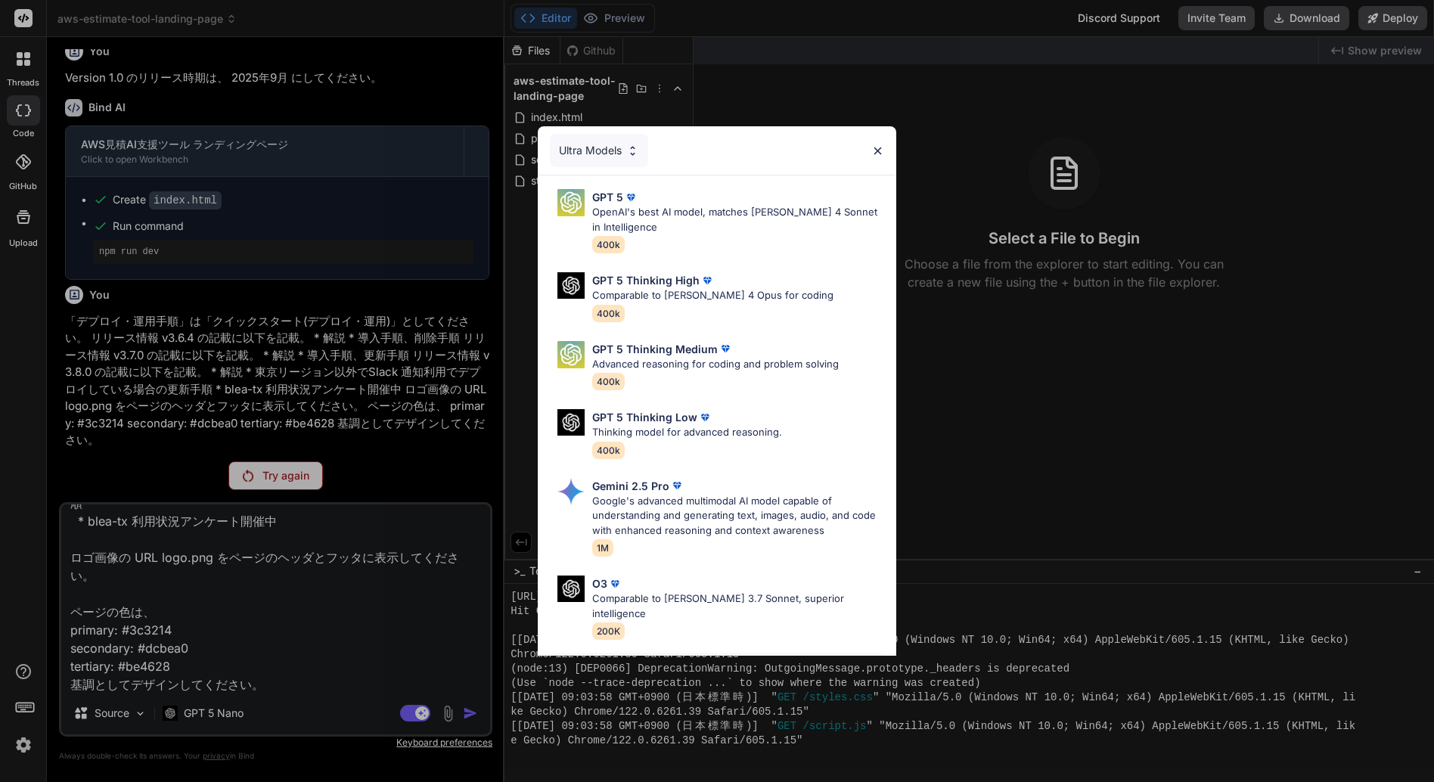
scroll to position [125, 0]
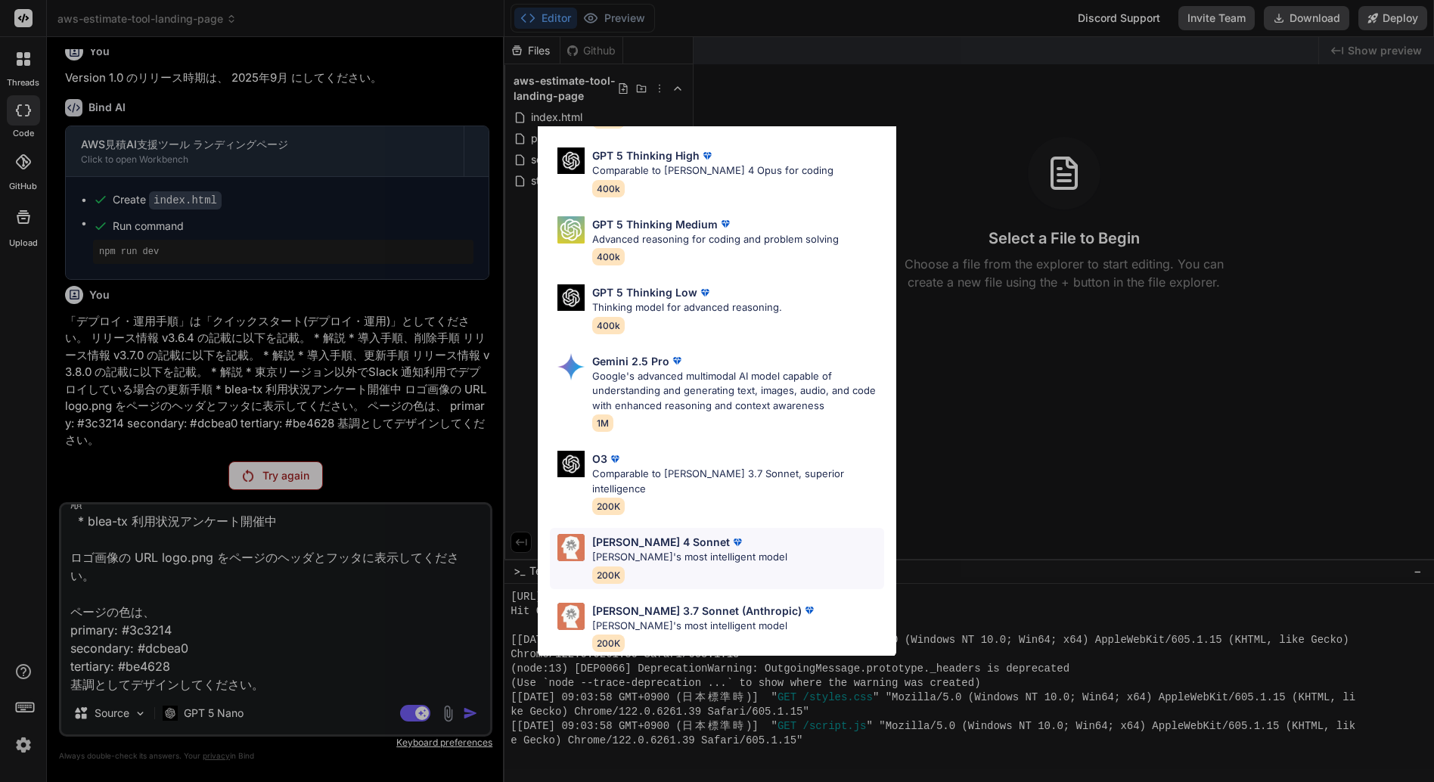
click at [650, 534] on p "[PERSON_NAME] 4 Sonnet" at bounding box center [661, 542] width 138 height 16
type textarea "x"
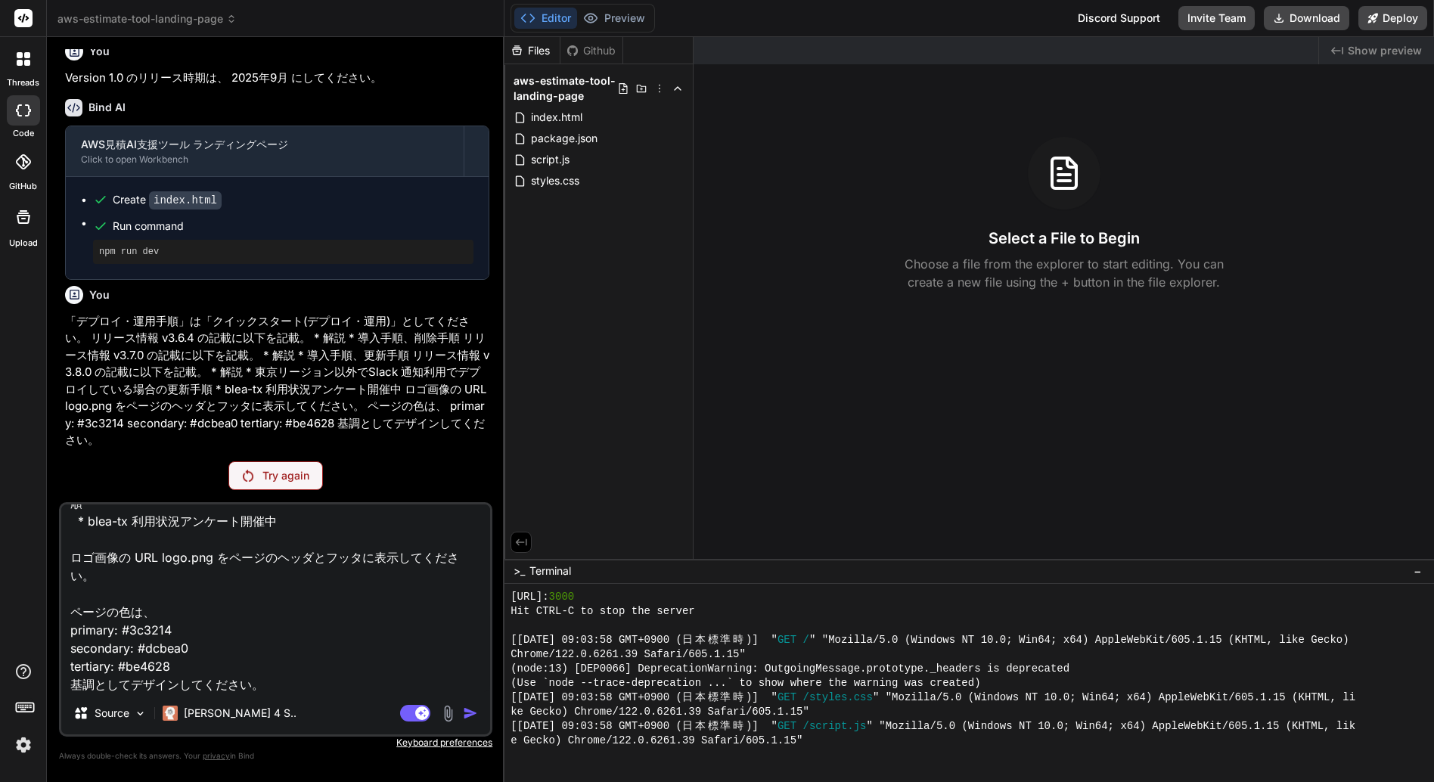
click at [303, 636] on textarea "「デプロイ・運用手順」は「クイックスタート(デプロイ・運用)」としてください。 リリース情報 v3.6.4 の記載に以下を記載。 * 解説 * 導入手順、削除…" at bounding box center [275, 599] width 429 height 188
type textarea "x"
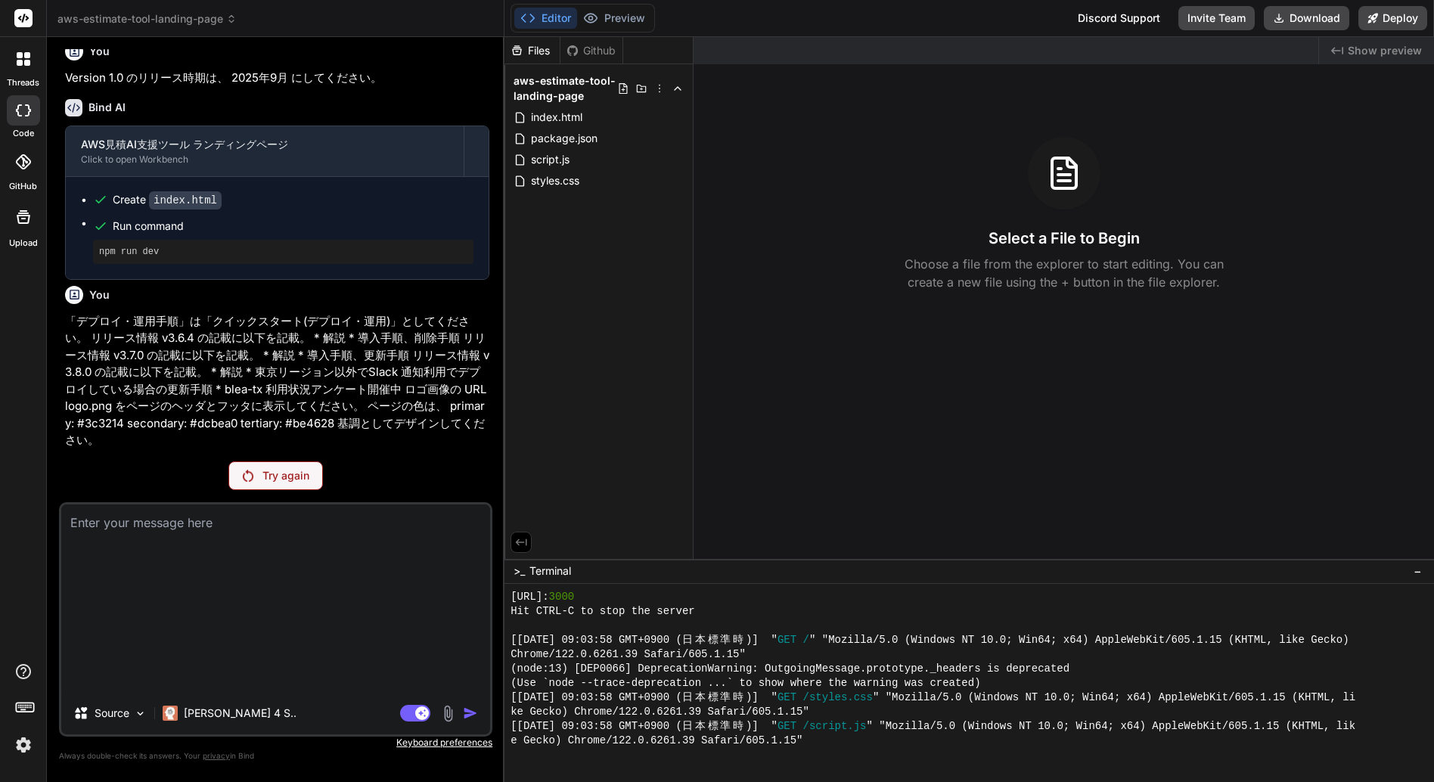
scroll to position [2130, 0]
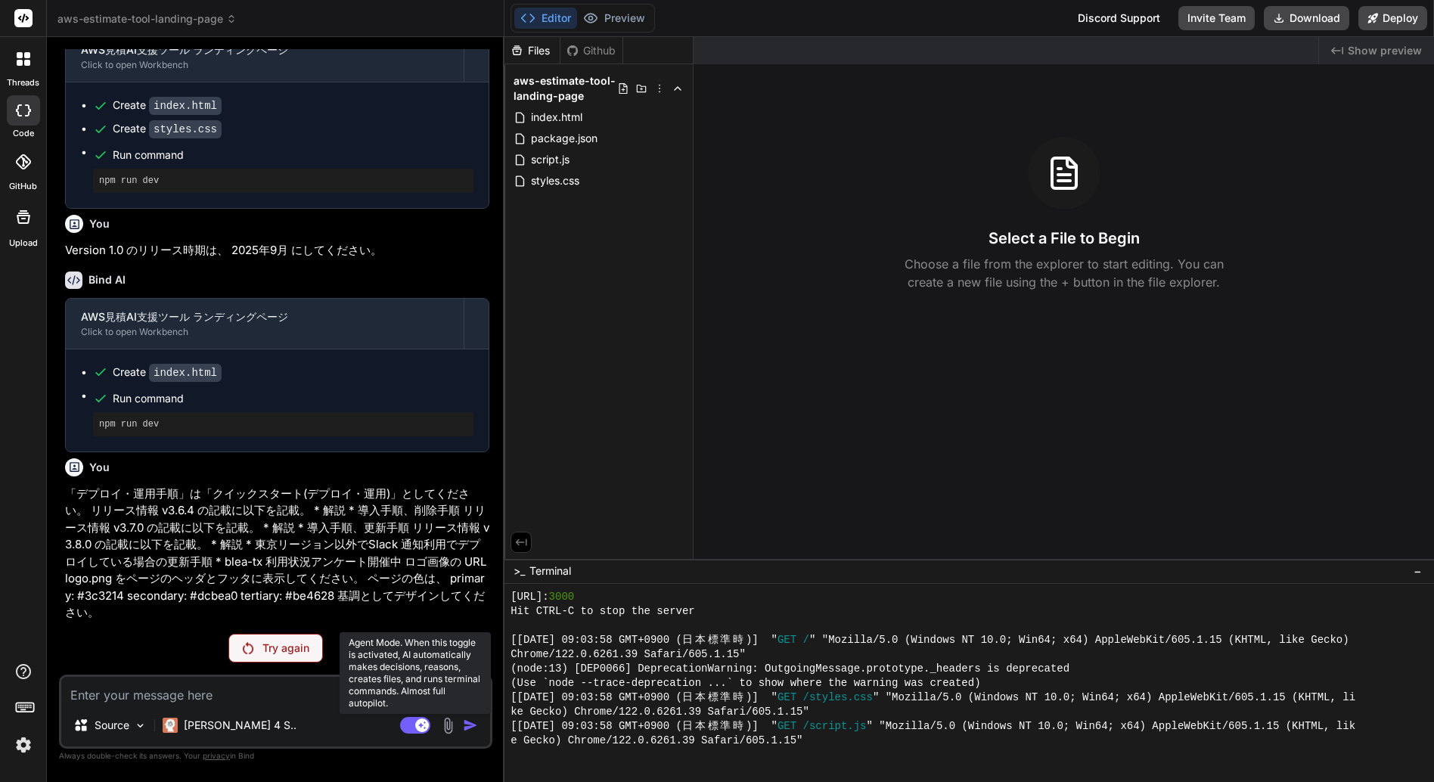
click at [409, 725] on rect at bounding box center [415, 725] width 30 height 17
click at [409, 725] on icon at bounding box center [409, 725] width 8 height 8
type textarea "x"
click at [209, 695] on textarea at bounding box center [275, 690] width 429 height 27
paste textarea "「デプロイ・運用手順」は「クイックスタート(デプロイ・運用)」としてください。 リリース情報 v3.6.4 の記載に以下を記載。 * 解説 * 導入手順、削除…"
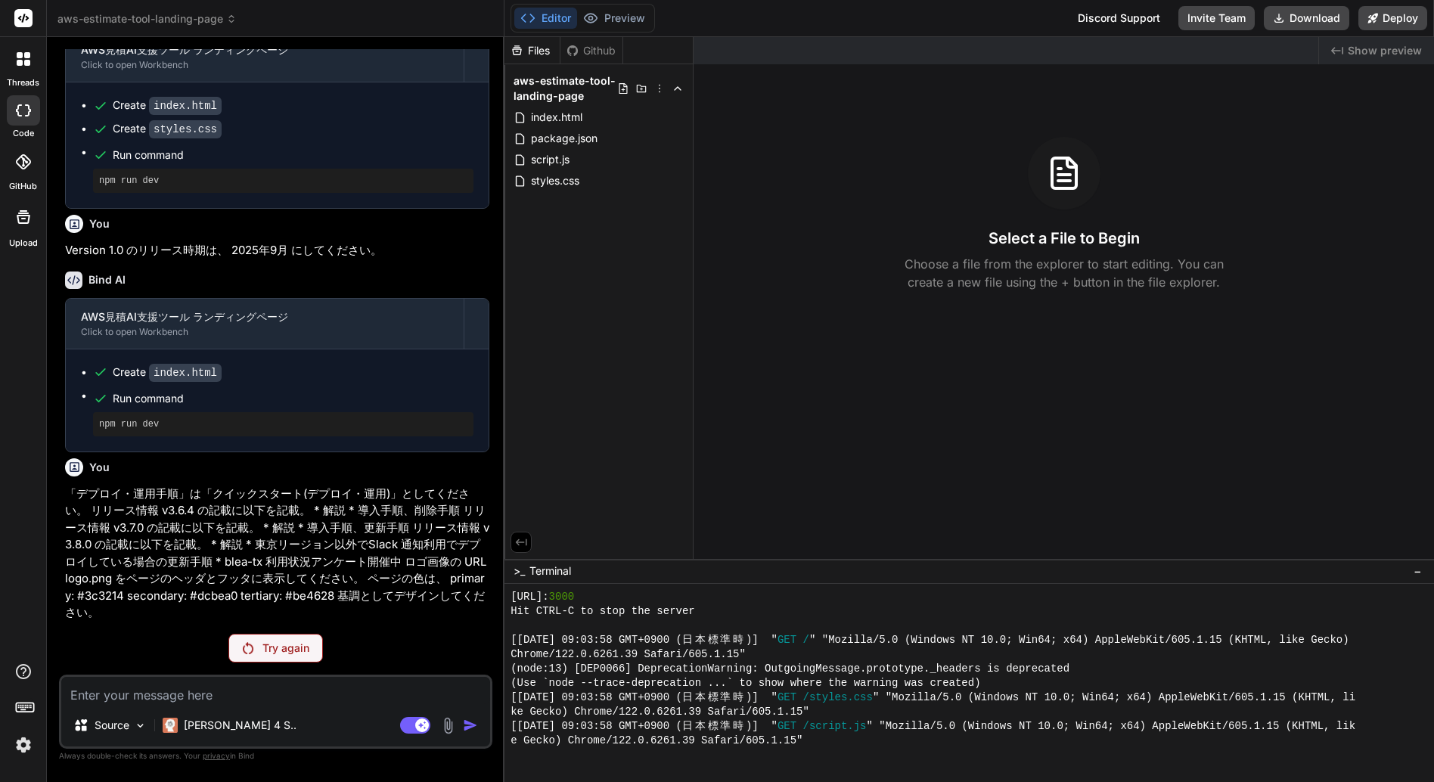
type textarea "「デプロイ・運用手順」は「クイックスタート(デプロイ・運用)」としてください。 リリース情報 v3.6.4 の記載に以下を記載。 * 解説 * 導入手順、削除…"
type textarea "x"
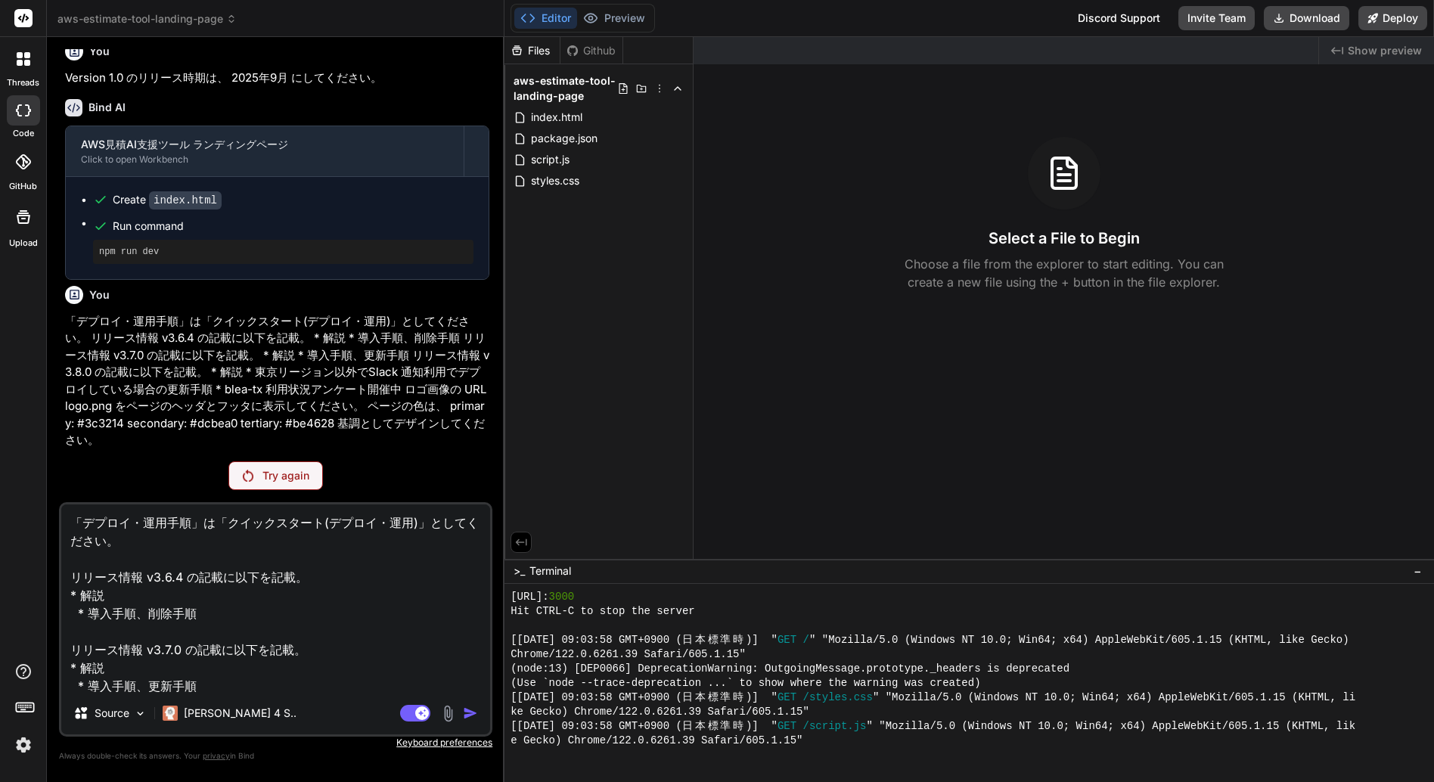
scroll to position [2183, 0]
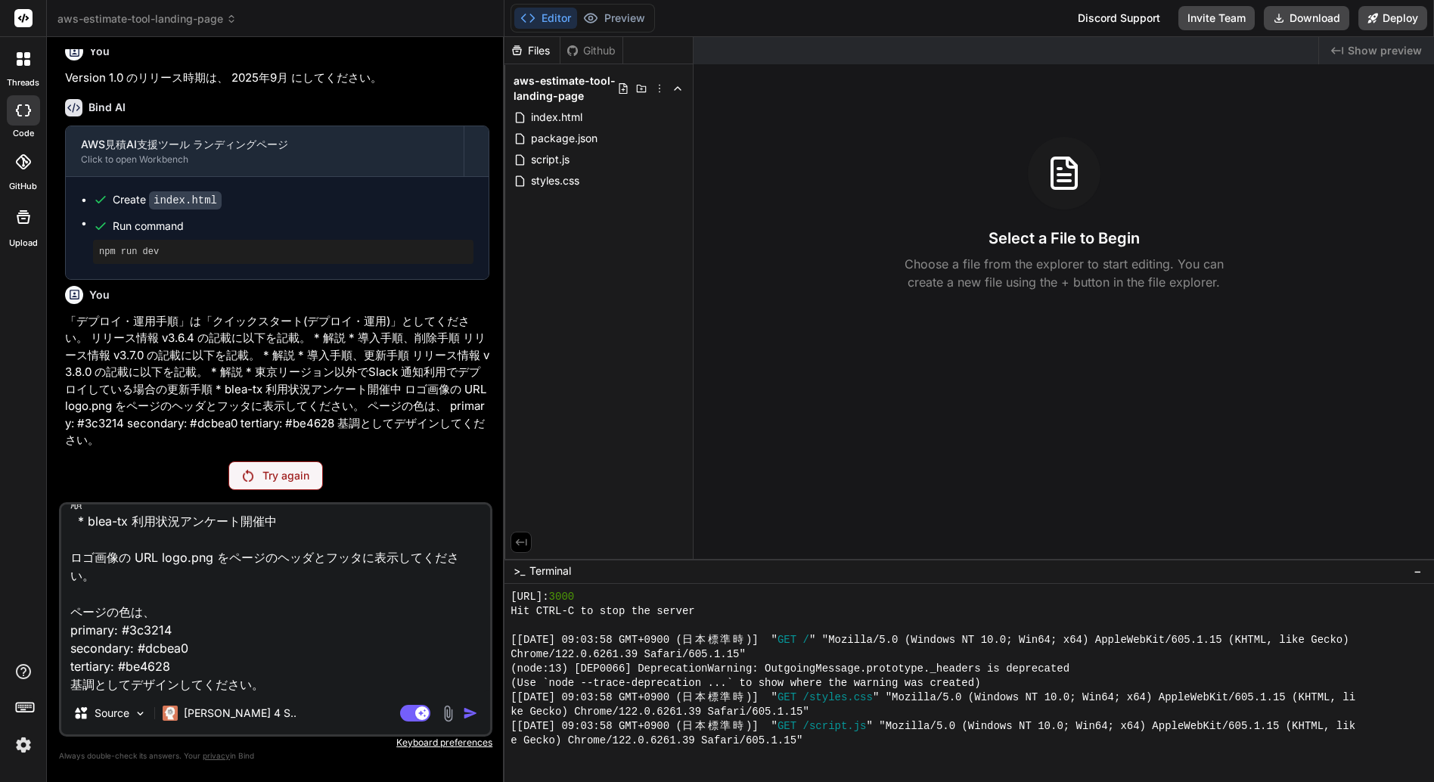
click at [451, 744] on p "Keyboard preferences" at bounding box center [275, 743] width 433 height 12
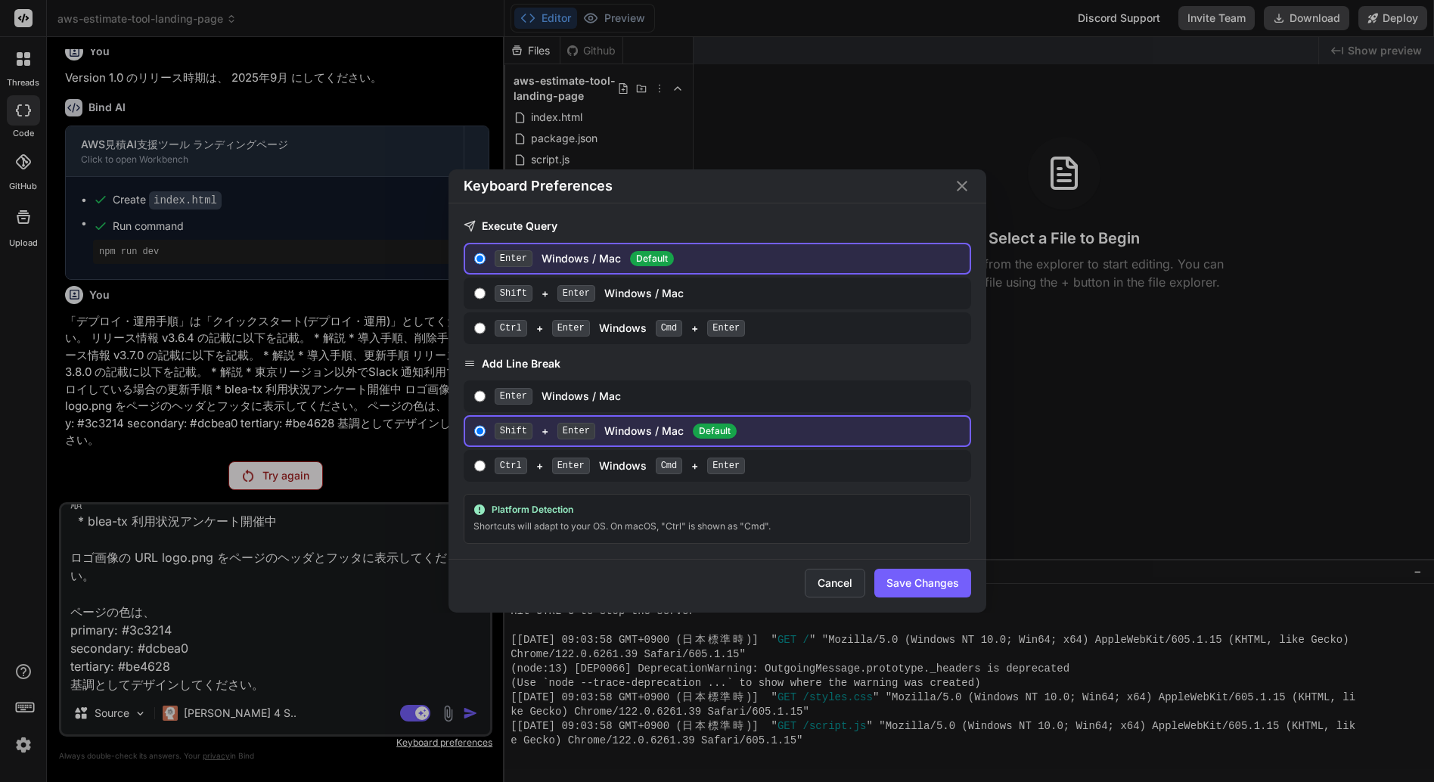
click at [815, 586] on button "Cancel" at bounding box center [835, 583] width 61 height 29
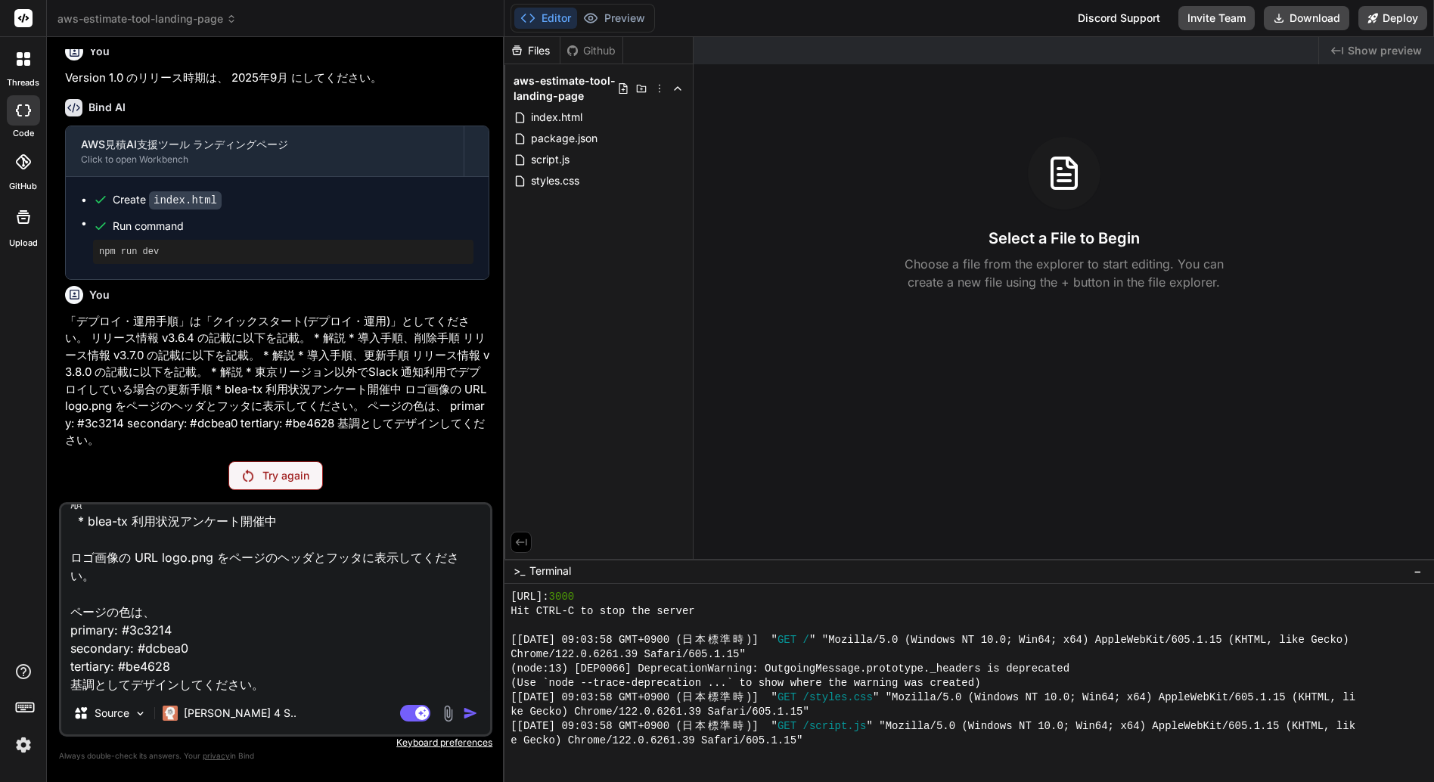
click at [309, 682] on textarea "「デプロイ・運用手順」は「クイックスタート(デプロイ・運用)」としてください。 リリース情報 v3.6.4 の記載に以下を記載。 * 解説 * 導入手順、削除…" at bounding box center [275, 599] width 429 height 188
type textarea "「デプロイ・運用手順」は「クイックスタート(デプロイ・運用)」としてください。 リリース情報 v3.6.4 の記載に以下を記載。 * 解説 * 導入手順、削除…"
type textarea "x"
type textarea "「デプロイ・運用手順」は「クイックスタート(デプロイ・運用)」としてください。 リリース情報 v3.6.4 の記載に以下を記載。 * 解説 * 導入手順、削除…"
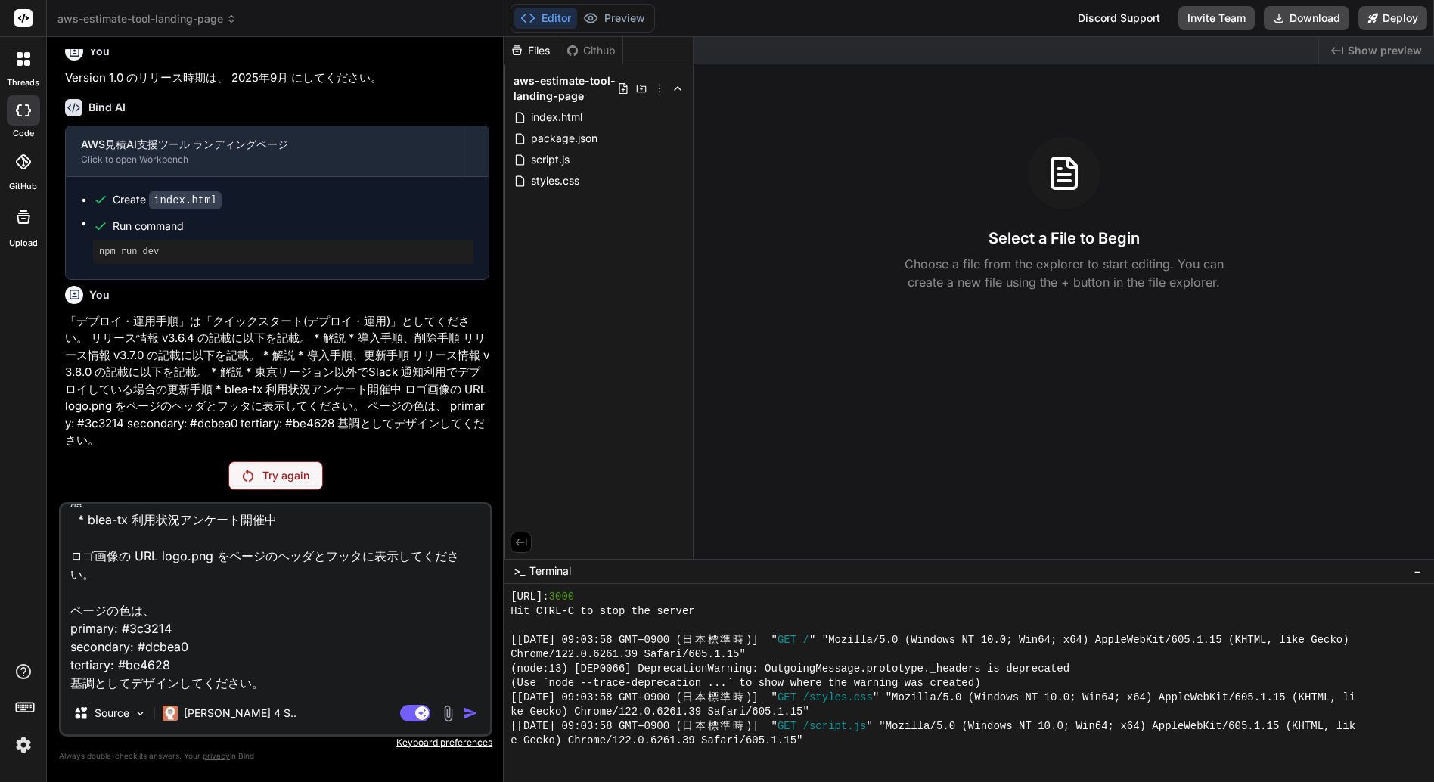
type textarea "x"
type textarea "「デプロイ・運用手順」は「クイックスタート(デプロイ・運用)」としてください。 リリース情報 v3.6.4 の記載に以下を記載。 * 解説 * 導入手順、削除…"
type textarea "x"
type textarea "「デプロイ・運用手順」は「クイックスタート(デプロイ・運用)」としてください。 リリース情報 v3.6.4 の記載に以下を記載。 * 解説 * 導入手順、削除…"
click at [120, 22] on span "aws-estimate-tool-landing-page" at bounding box center [146, 18] width 179 height 15
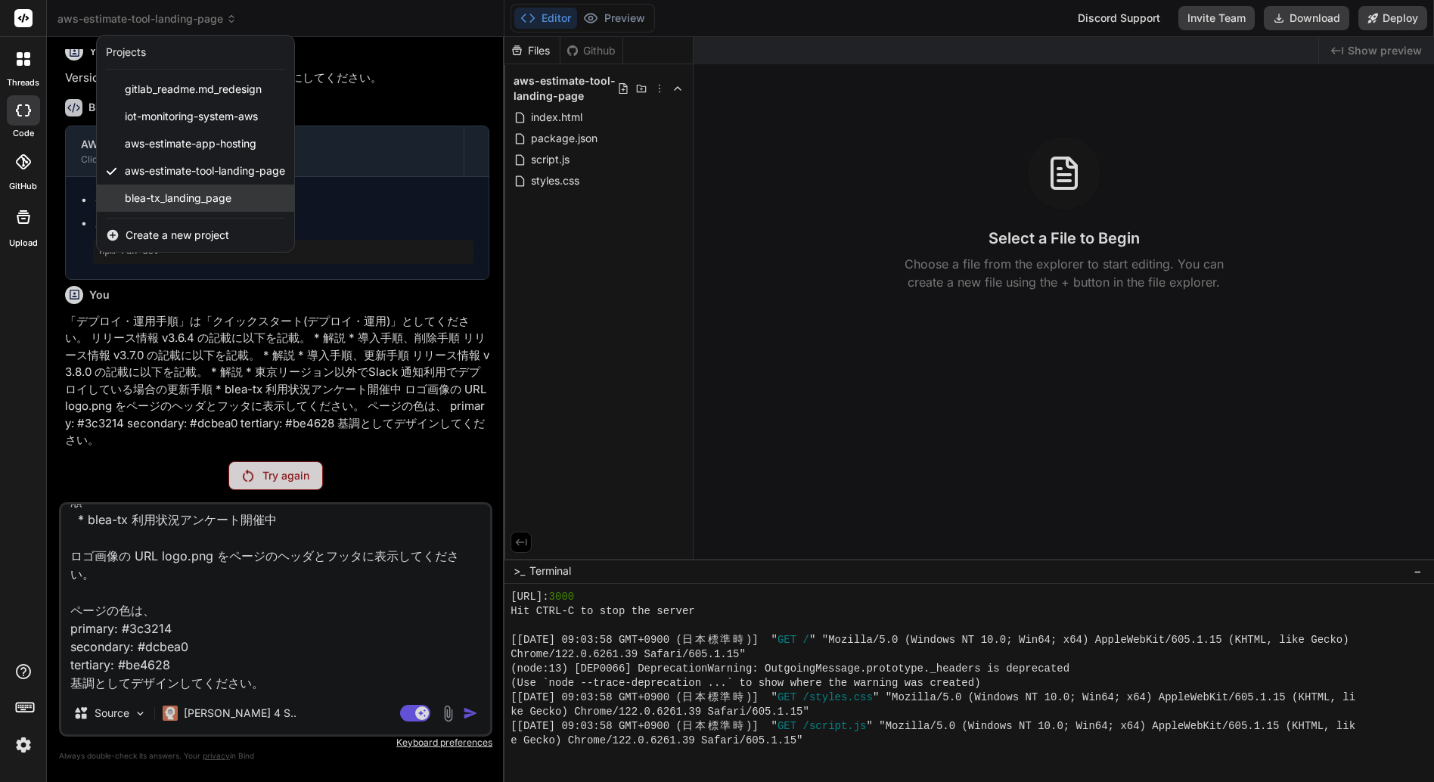
click at [194, 197] on span "blea-tx_landing_page" at bounding box center [178, 198] width 107 height 15
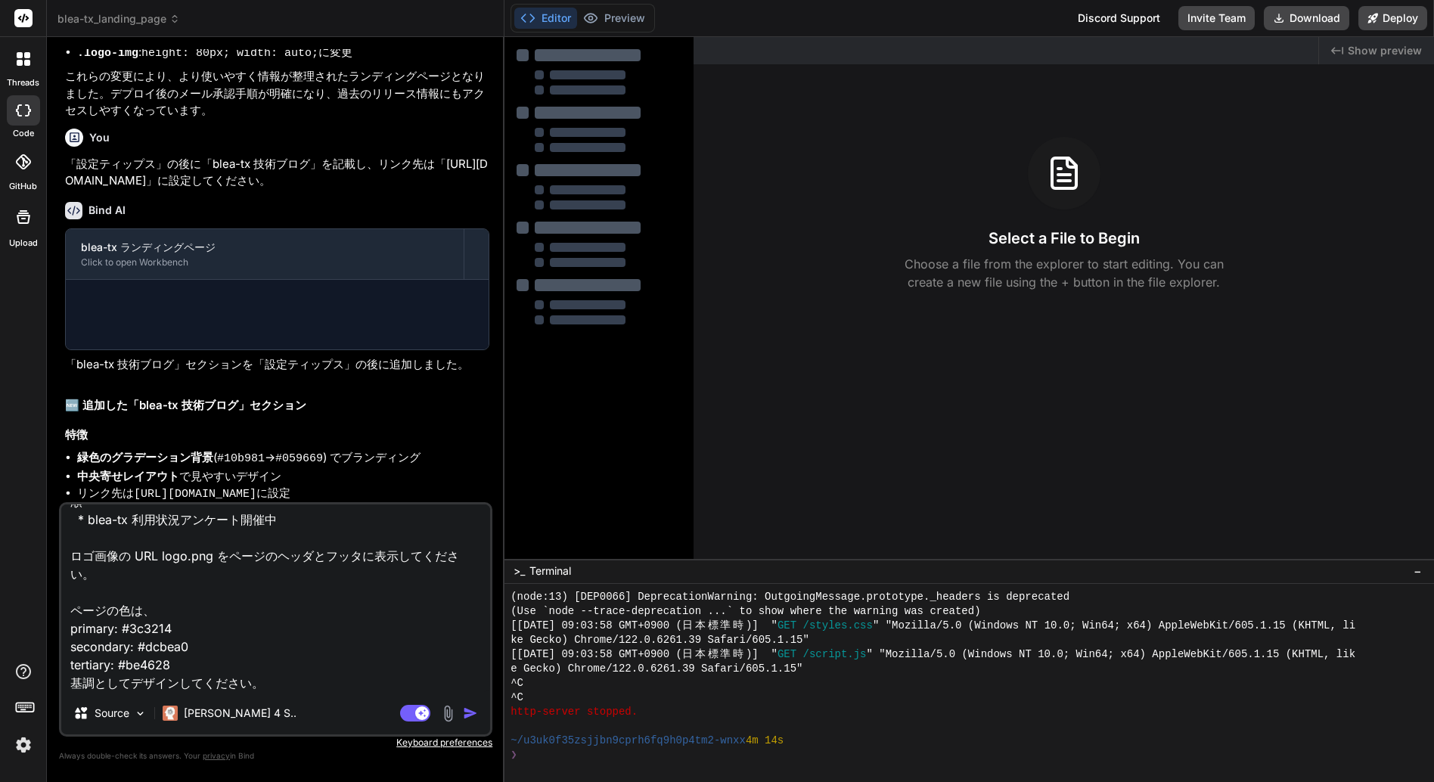
type textarea "x"
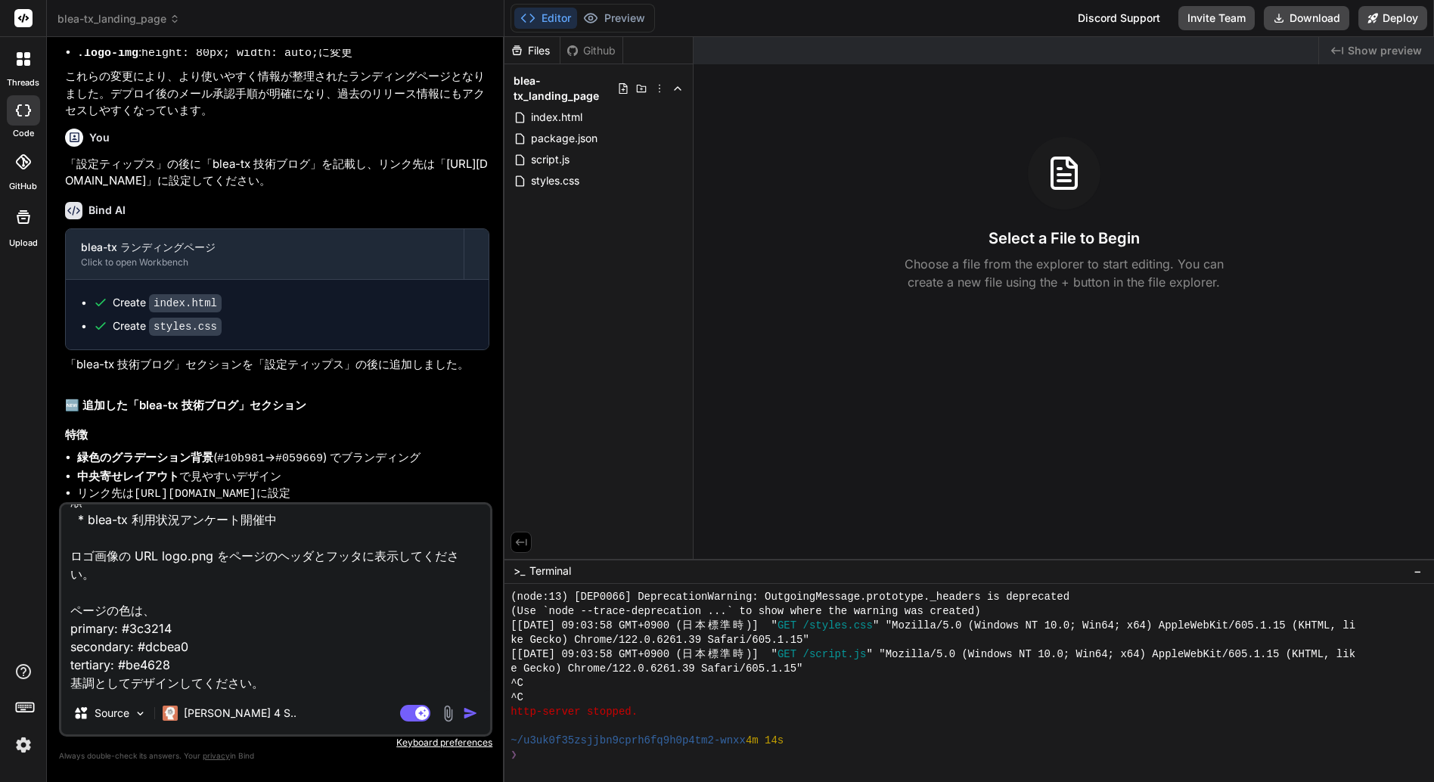
click at [306, 644] on textarea "「デプロイ・運用手順」は「クイックスタート(デプロイ・運用)」としてください。 リリース情報 v3.6.4 の記載に以下を記載。 * 解説 * 導入手順、削除…" at bounding box center [275, 599] width 429 height 188
type textarea "x"
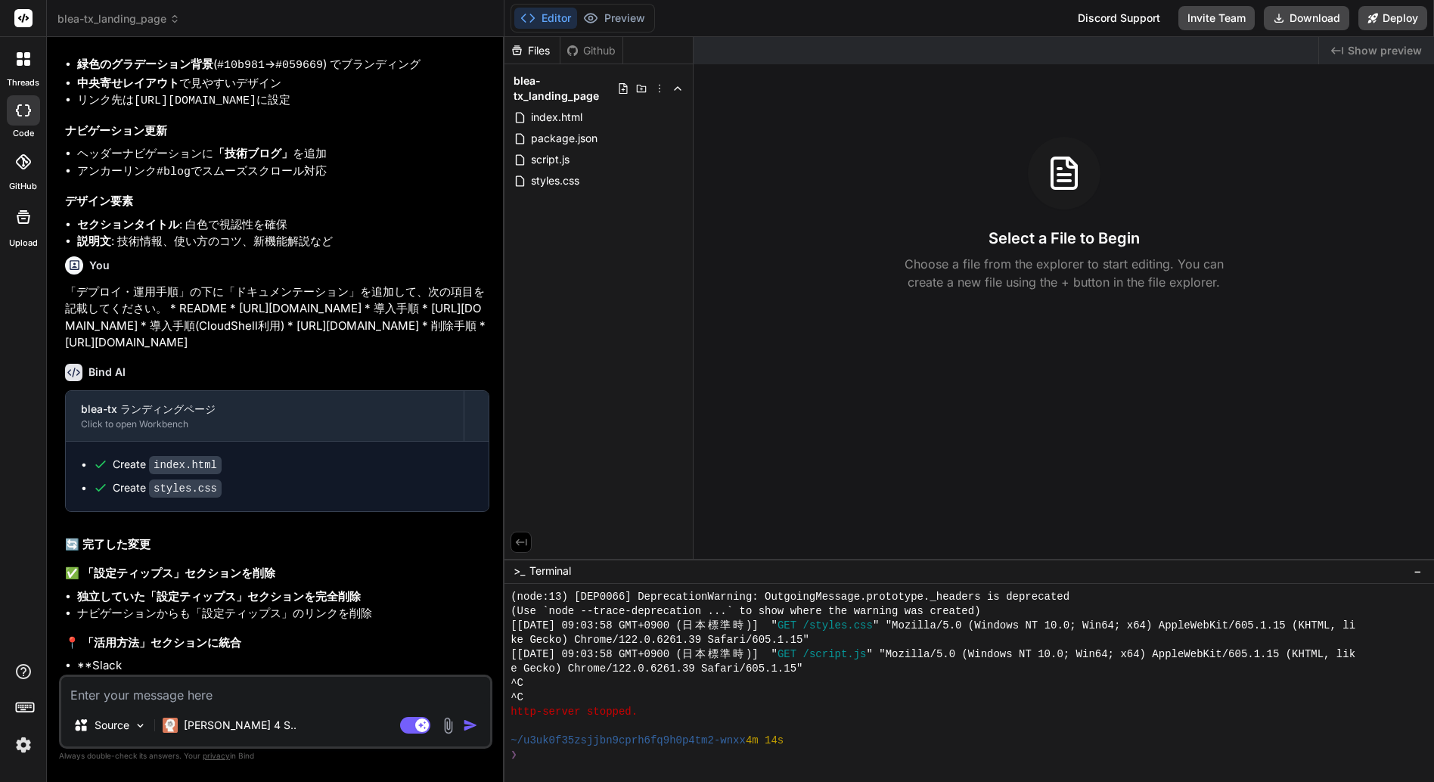
scroll to position [1695, 0]
click at [616, 12] on button "Preview" at bounding box center [614, 18] width 74 height 21
click at [873, 735] on div "~/u3uk0f35zsjjbn9cprh6fq9h0p4tm2-wnxx 4m 14s" at bounding box center [962, 741] width 903 height 14
type textarea "ぬう"
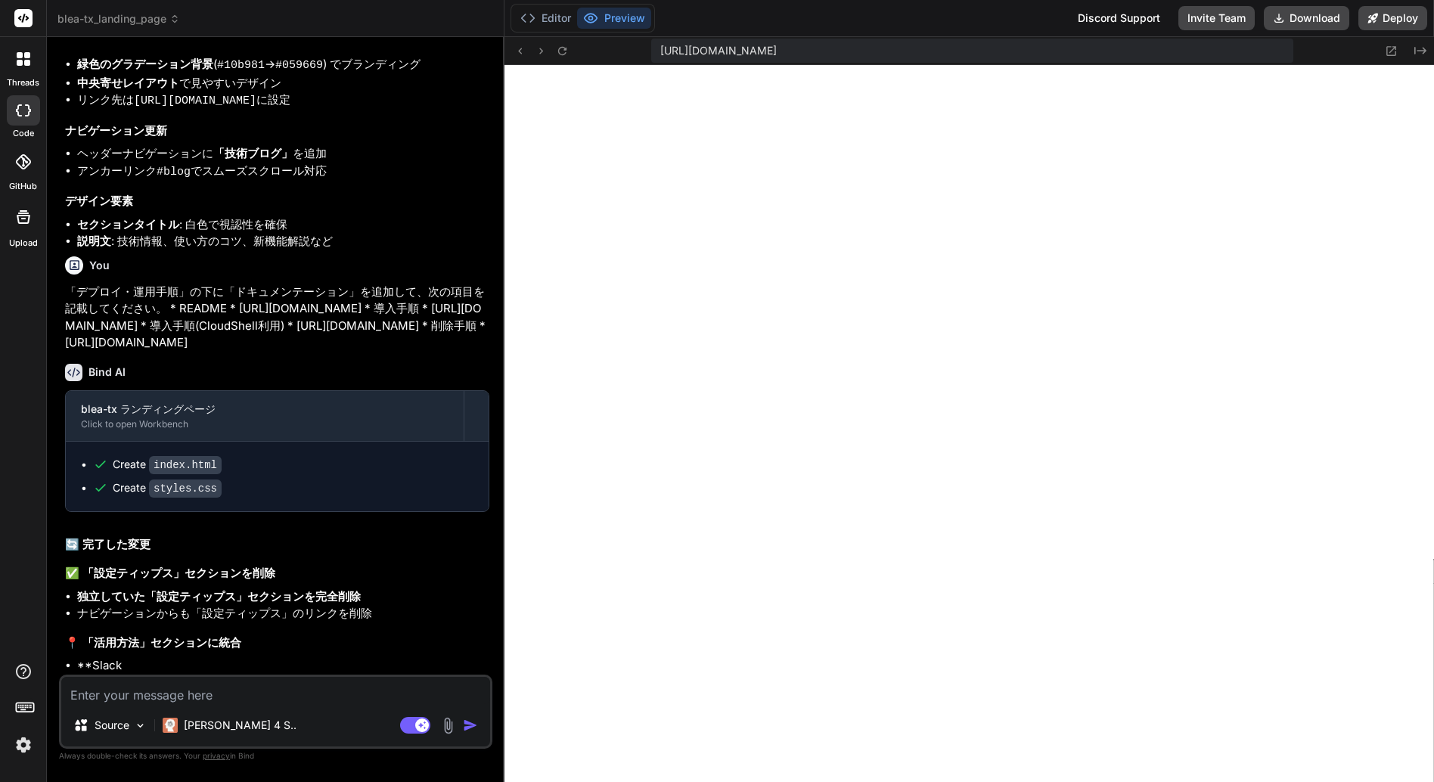
scroll to position [1222, 0]
